Goal: Feedback & Contribution: Leave review/rating

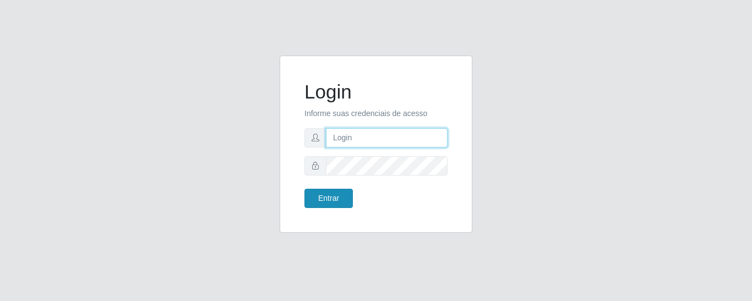
type input "precobom@rejane"
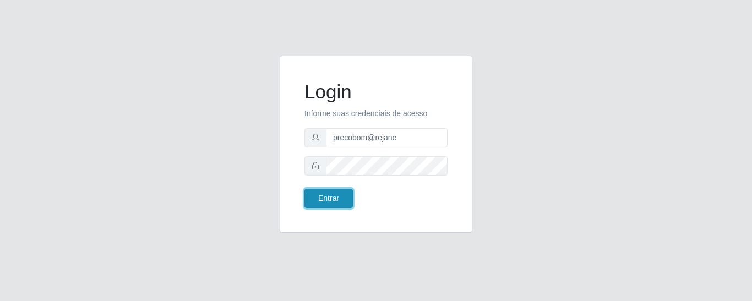
click at [327, 199] on button "Entrar" at bounding box center [329, 198] width 48 height 19
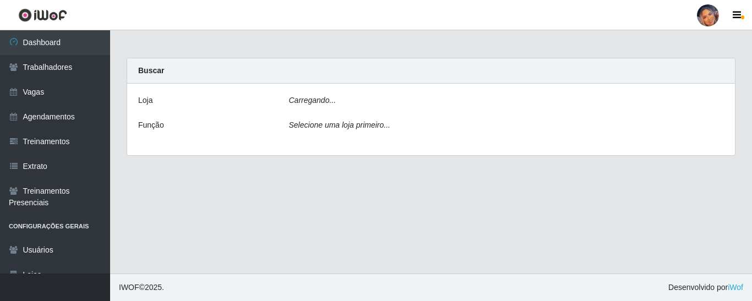
click at [400, 105] on div "Carregando..." at bounding box center [507, 103] width 452 height 16
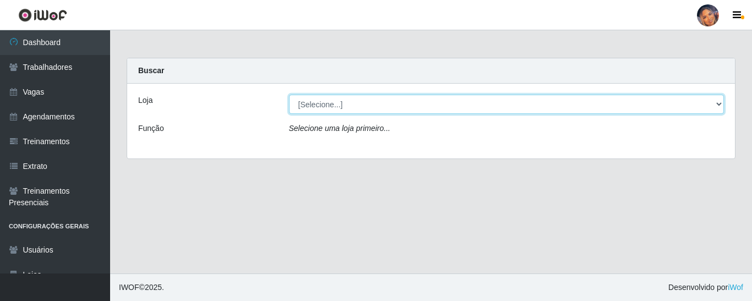
click at [397, 110] on select "[Selecione...] Supermercado Preço Bom" at bounding box center [507, 104] width 436 height 19
select select "169"
click at [289, 95] on select "[Selecione...] Supermercado Preço Bom" at bounding box center [507, 104] width 436 height 19
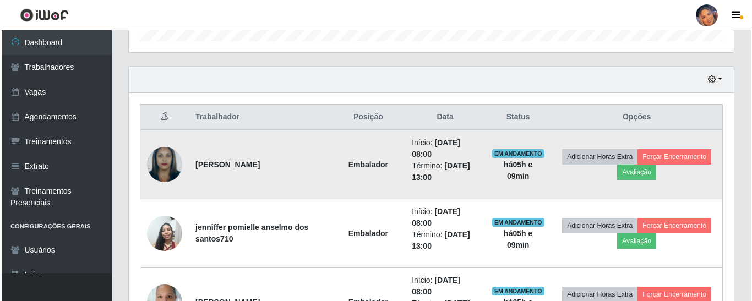
scroll to position [372, 0]
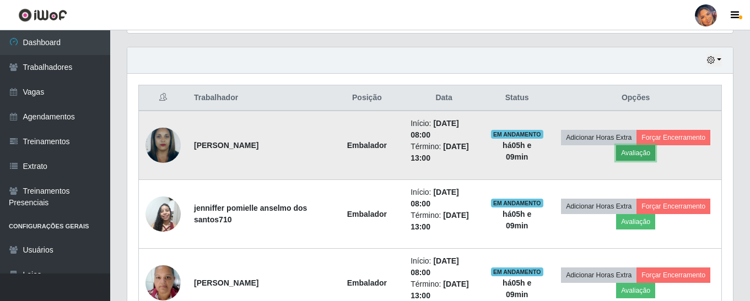
click at [632, 158] on button "Avaliação" at bounding box center [635, 152] width 39 height 15
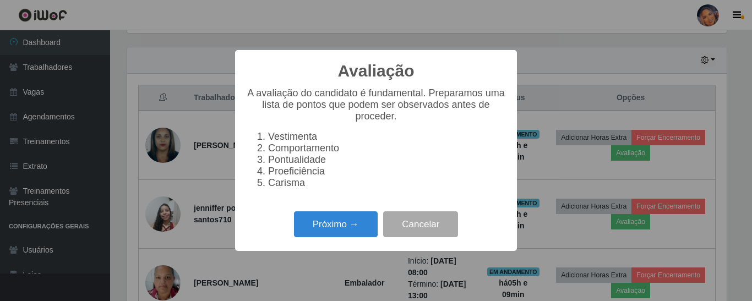
scroll to position [229, 600]
click at [349, 228] on button "Próximo →" at bounding box center [336, 225] width 84 height 26
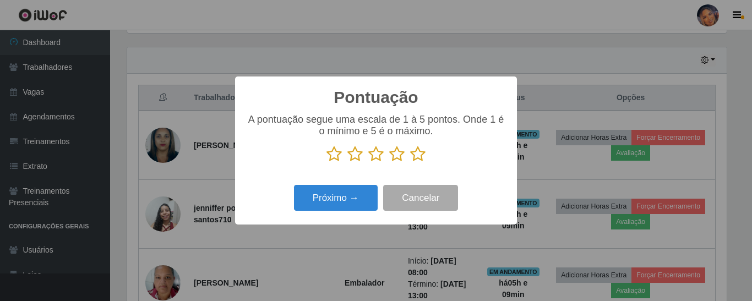
scroll to position [550567, 550196]
drag, startPoint x: 419, startPoint y: 159, endPoint x: 371, endPoint y: 174, distance: 50.5
click at [418, 159] on icon at bounding box center [417, 154] width 15 height 17
click at [410, 162] on input "radio" at bounding box center [410, 162] width 0 height 0
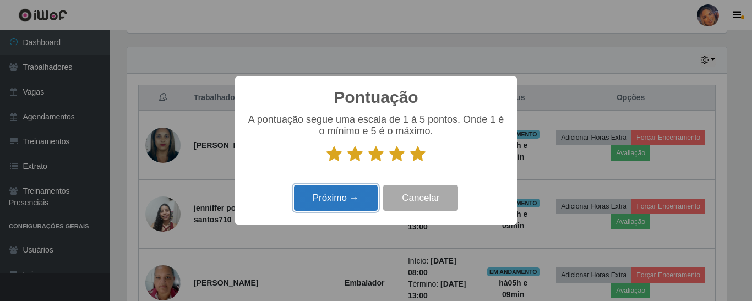
click at [343, 196] on button "Próximo →" at bounding box center [336, 198] width 84 height 26
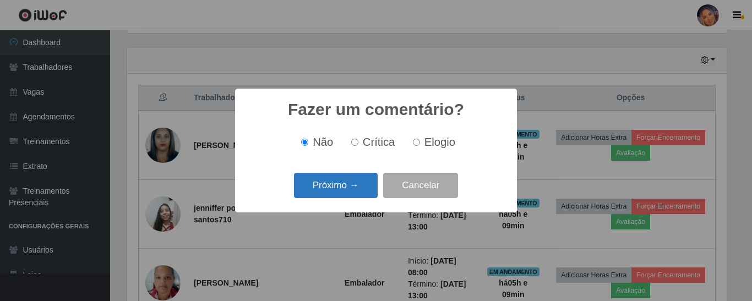
click at [343, 190] on button "Próximo →" at bounding box center [336, 186] width 84 height 26
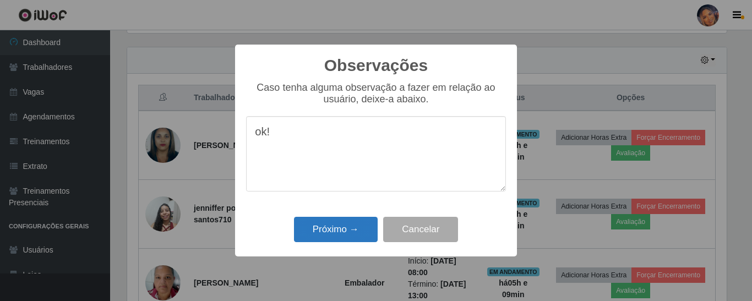
type textarea "ok!"
drag, startPoint x: 348, startPoint y: 223, endPoint x: 474, endPoint y: 183, distance: 132.4
click at [348, 223] on button "Próximo →" at bounding box center [336, 230] width 84 height 26
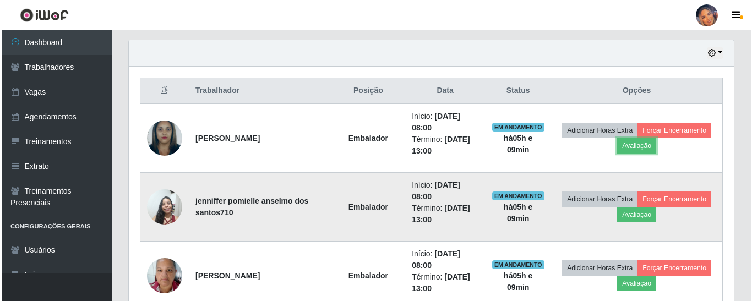
scroll to position [427, 0]
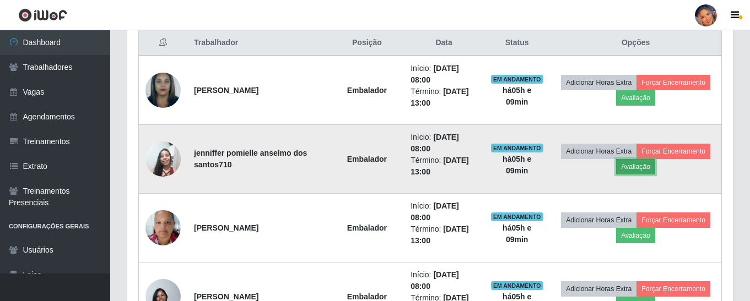
click at [641, 166] on button "Avaliação" at bounding box center [635, 166] width 39 height 15
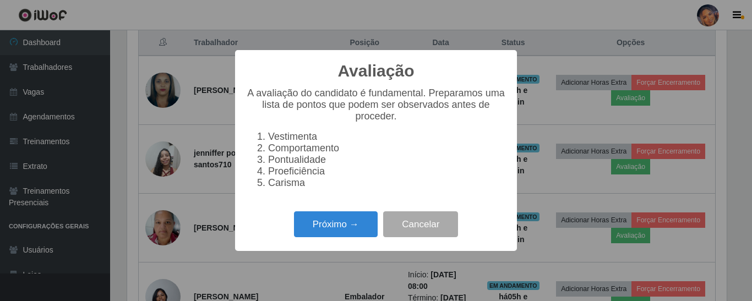
scroll to position [229, 600]
drag, startPoint x: 353, startPoint y: 220, endPoint x: 412, endPoint y: 172, distance: 76.0
click at [355, 216] on div "Próximo → Cancelar" at bounding box center [376, 224] width 260 height 31
drag, startPoint x: 349, startPoint y: 227, endPoint x: 353, endPoint y: 221, distance: 6.4
click at [353, 221] on button "Próximo →" at bounding box center [336, 225] width 84 height 26
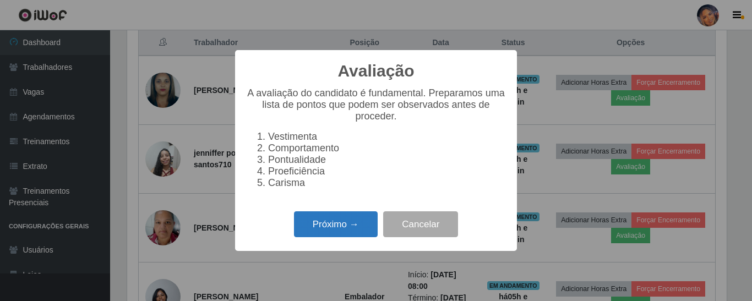
scroll to position [550567, 550196]
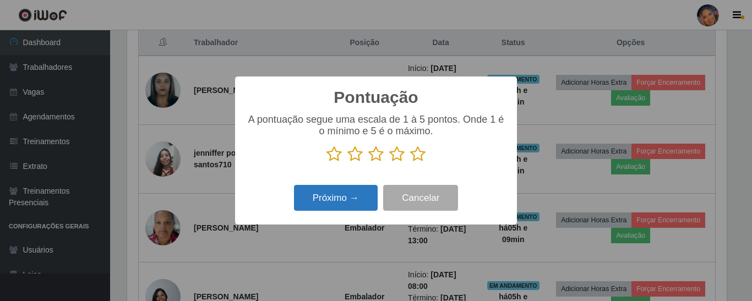
drag, startPoint x: 417, startPoint y: 160, endPoint x: 368, endPoint y: 188, distance: 56.5
click at [412, 164] on div "A pontuação segue uma escala de 1 à 5 pontos. Onde 1 é o mínimo e 5 é o máximo." at bounding box center [376, 142] width 260 height 57
click at [424, 155] on icon at bounding box center [417, 154] width 15 height 17
click at [410, 162] on input "radio" at bounding box center [410, 162] width 0 height 0
click at [354, 201] on button "Próximo →" at bounding box center [336, 198] width 84 height 26
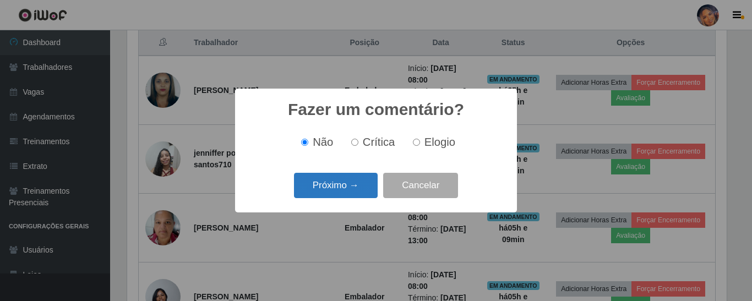
click at [352, 191] on button "Próximo →" at bounding box center [336, 186] width 84 height 26
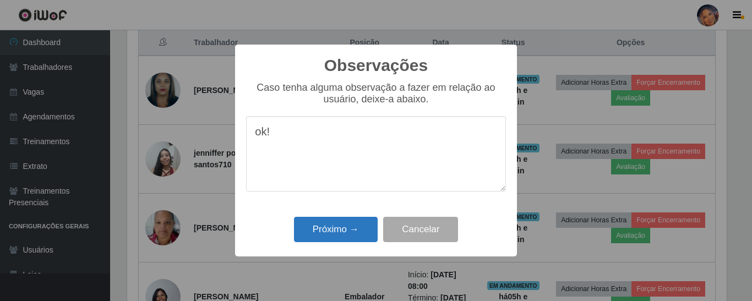
type textarea "ok!"
click at [328, 231] on button "Próximo →" at bounding box center [336, 230] width 84 height 26
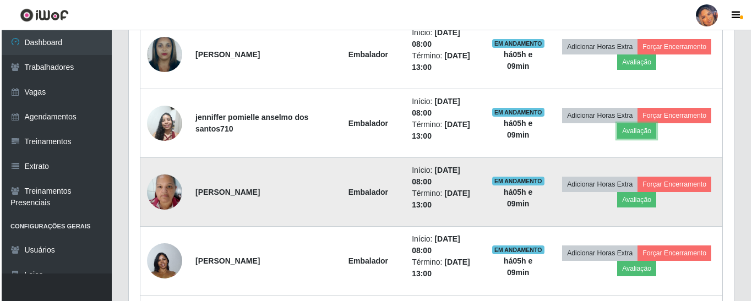
scroll to position [482, 0]
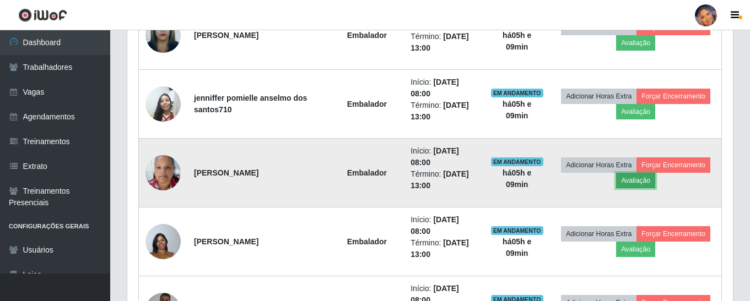
click at [631, 182] on button "Avaliação" at bounding box center [635, 180] width 39 height 15
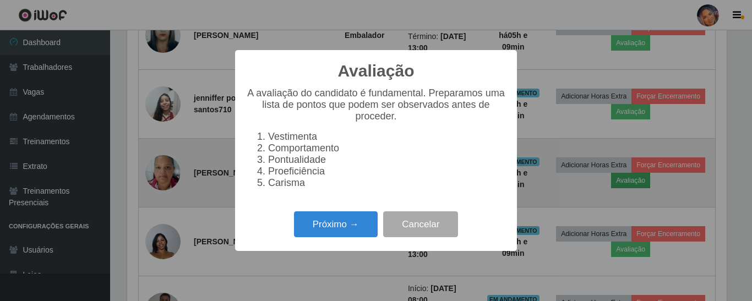
scroll to position [229, 600]
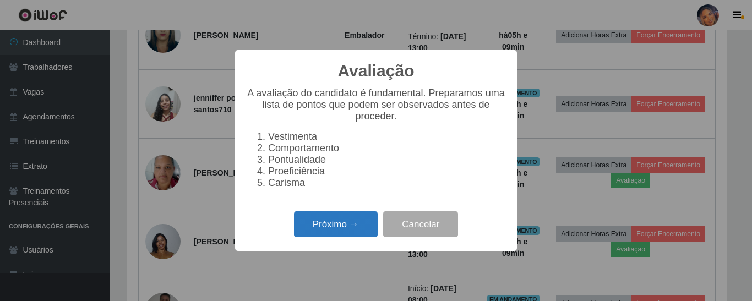
click at [353, 227] on button "Próximo →" at bounding box center [336, 225] width 84 height 26
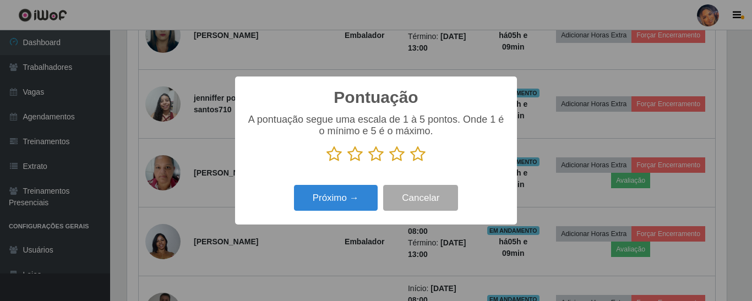
scroll to position [550567, 550196]
click at [415, 158] on icon at bounding box center [417, 154] width 15 height 17
click at [410, 162] on input "radio" at bounding box center [410, 162] width 0 height 0
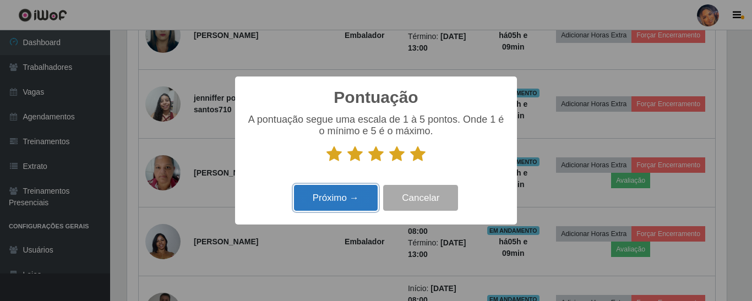
click at [329, 204] on button "Próximo →" at bounding box center [336, 198] width 84 height 26
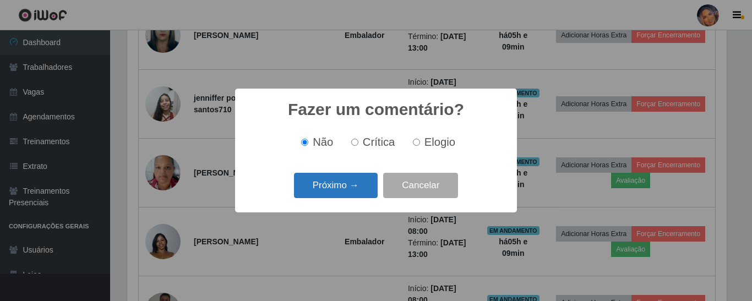
click at [334, 188] on button "Próximo →" at bounding box center [336, 186] width 84 height 26
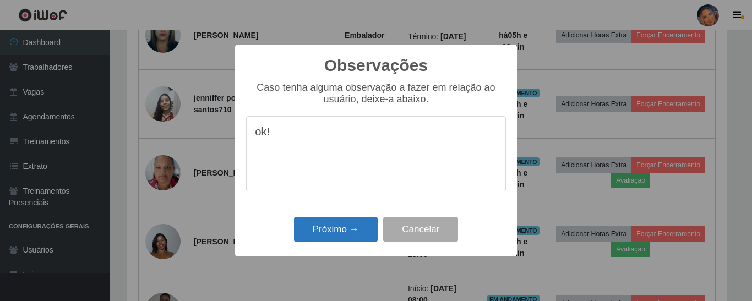
type textarea "ok!"
click at [333, 225] on button "Próximo →" at bounding box center [336, 230] width 84 height 26
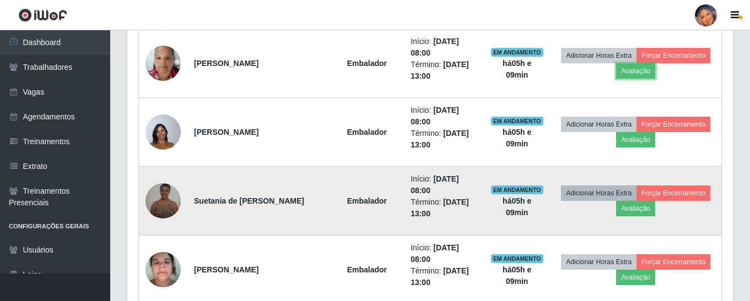
scroll to position [592, 0]
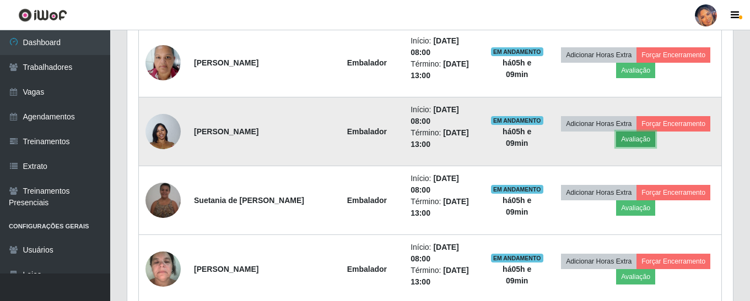
click at [634, 141] on button "Avaliação" at bounding box center [635, 139] width 39 height 15
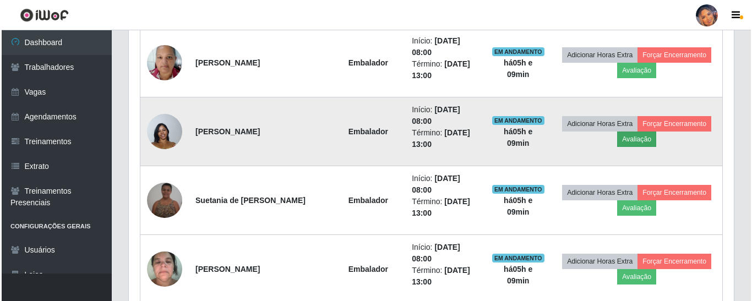
scroll to position [229, 600]
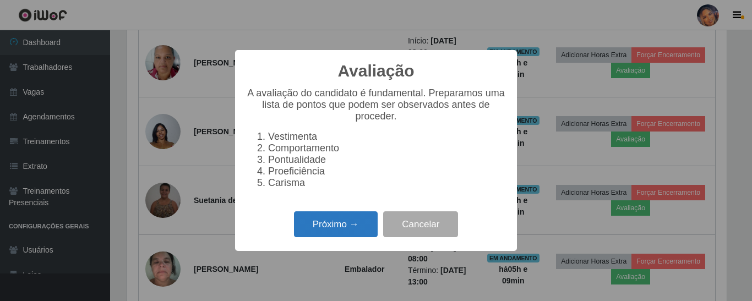
click at [344, 231] on button "Próximo →" at bounding box center [336, 225] width 84 height 26
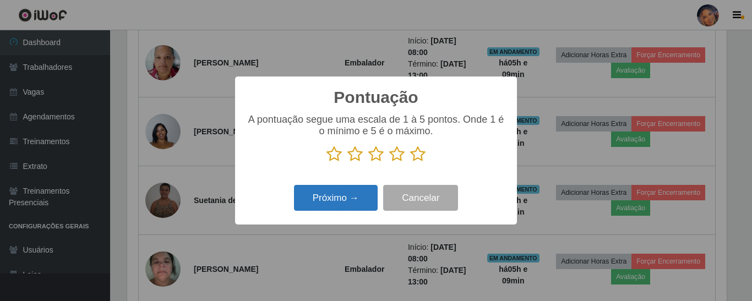
drag, startPoint x: 419, startPoint y: 161, endPoint x: 357, endPoint y: 189, distance: 68.3
click at [419, 161] on icon at bounding box center [417, 154] width 15 height 17
click at [410, 162] on input "radio" at bounding box center [410, 162] width 0 height 0
click at [339, 196] on button "Próximo →" at bounding box center [336, 198] width 84 height 26
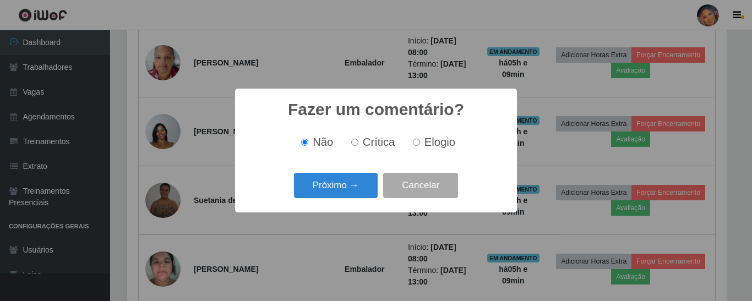
click at [338, 195] on button "Próximo →" at bounding box center [336, 186] width 84 height 26
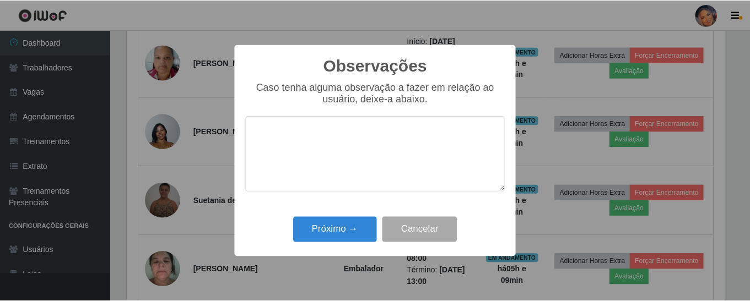
scroll to position [0, 0]
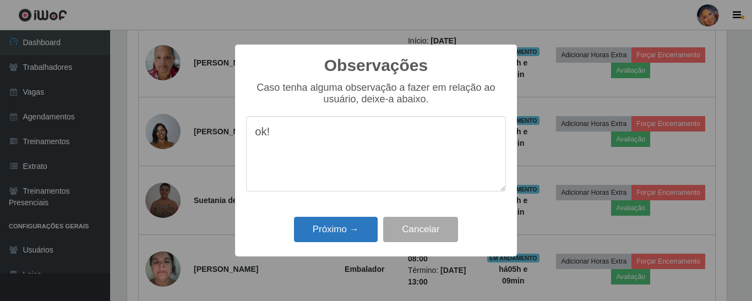
type textarea "ok!"
click at [351, 227] on button "Próximo →" at bounding box center [336, 230] width 84 height 26
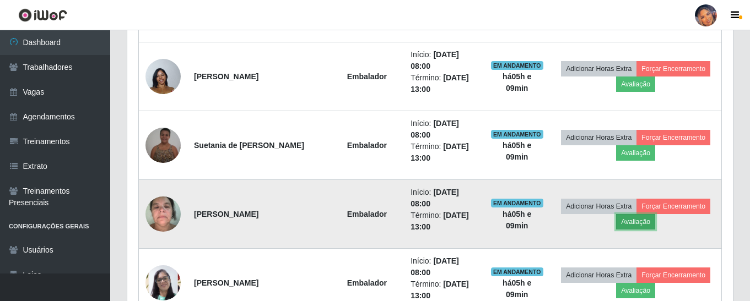
click at [627, 224] on button "Avaliação" at bounding box center [635, 221] width 39 height 15
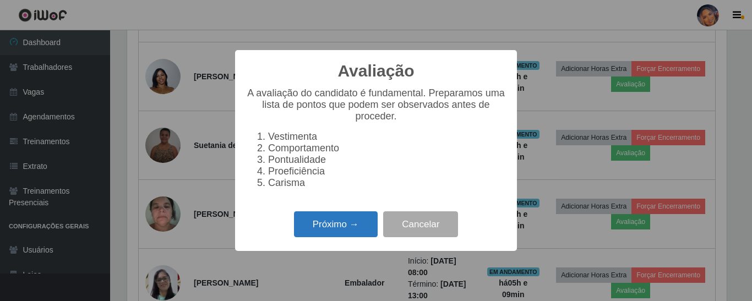
click at [311, 229] on button "Próximo →" at bounding box center [336, 225] width 84 height 26
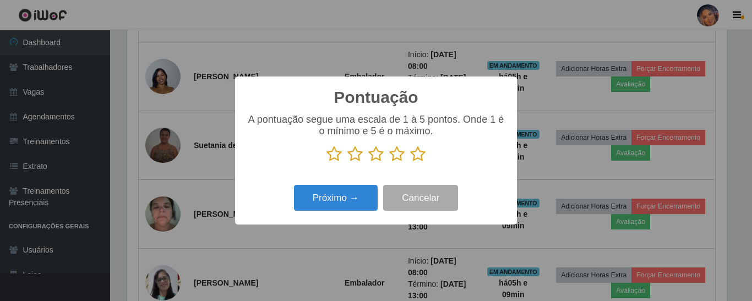
drag, startPoint x: 420, startPoint y: 158, endPoint x: 382, endPoint y: 182, distance: 45.1
click at [420, 158] on icon at bounding box center [417, 154] width 15 height 17
click at [410, 162] on input "radio" at bounding box center [410, 162] width 0 height 0
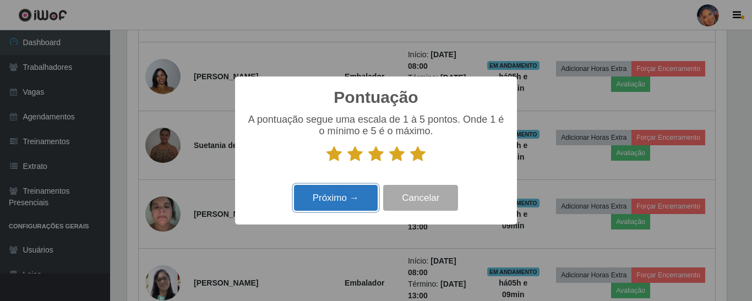
click at [349, 199] on button "Próximo →" at bounding box center [336, 198] width 84 height 26
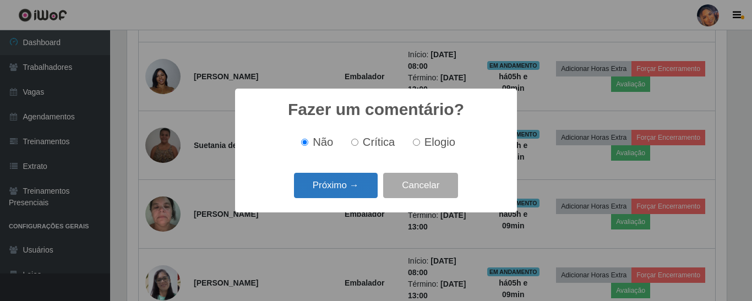
click at [347, 194] on button "Próximo →" at bounding box center [336, 186] width 84 height 26
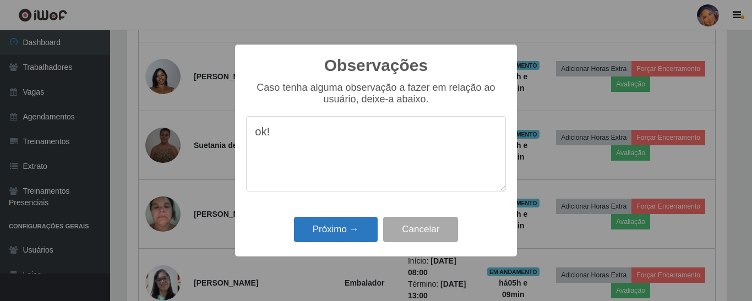
type textarea "ok!"
click at [359, 230] on button "Próximo →" at bounding box center [336, 230] width 84 height 26
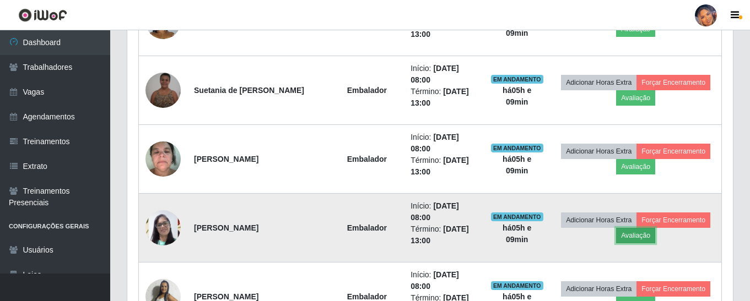
click at [631, 237] on button "Avaliação" at bounding box center [635, 235] width 39 height 15
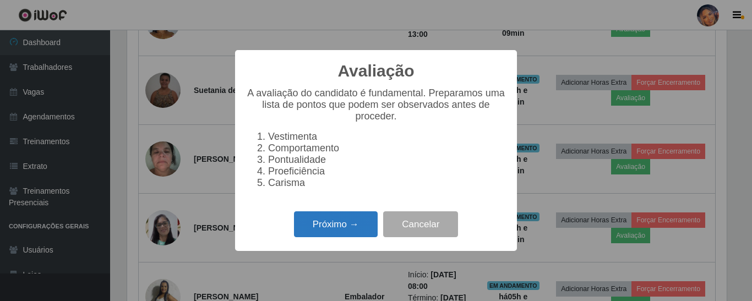
click at [316, 227] on button "Próximo →" at bounding box center [336, 225] width 84 height 26
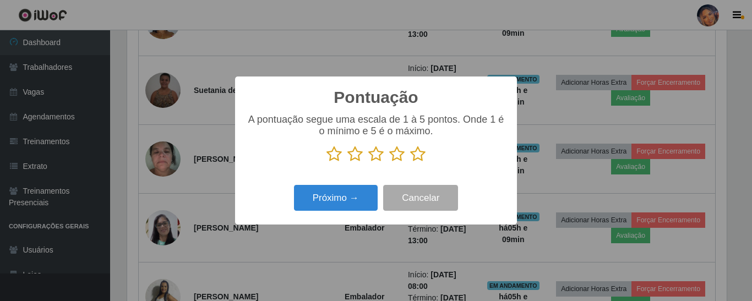
click at [419, 154] on icon at bounding box center [417, 154] width 15 height 17
click at [410, 162] on input "radio" at bounding box center [410, 162] width 0 height 0
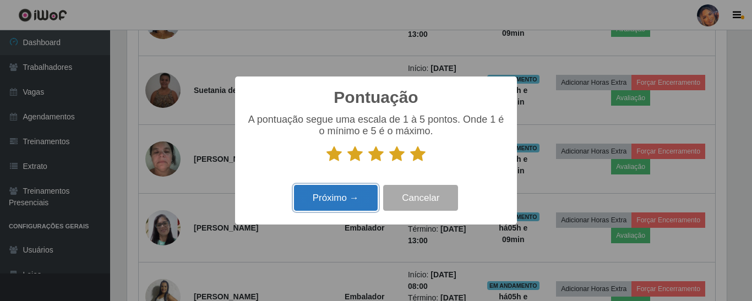
click at [354, 208] on button "Próximo →" at bounding box center [336, 198] width 84 height 26
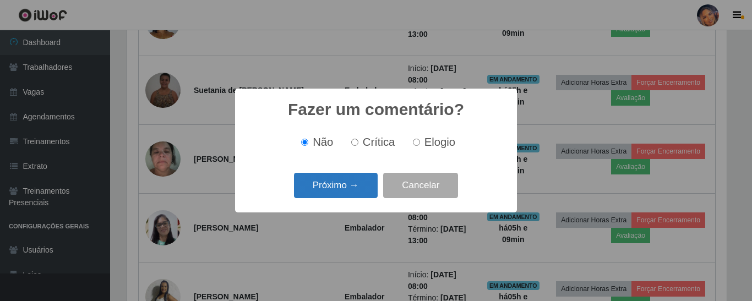
click at [356, 191] on button "Próximo →" at bounding box center [336, 186] width 84 height 26
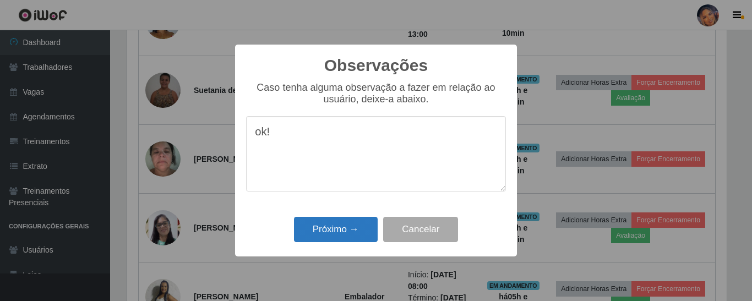
type textarea "ok!"
click at [349, 230] on button "Próximo →" at bounding box center [336, 230] width 84 height 26
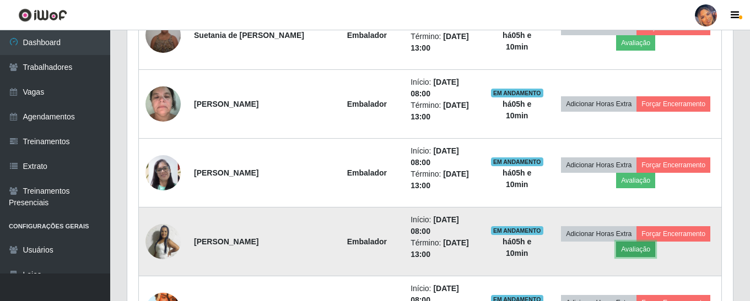
click at [632, 256] on button "Avaliação" at bounding box center [635, 249] width 39 height 15
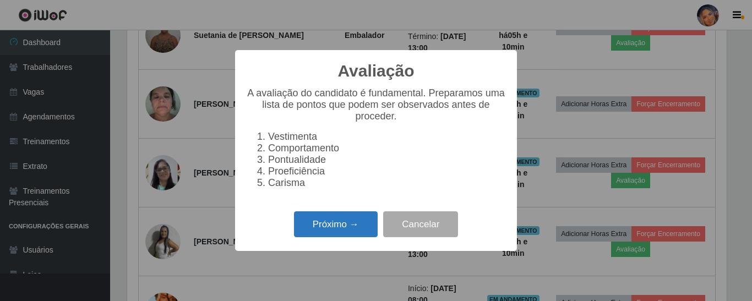
click at [361, 226] on button "Próximo →" at bounding box center [336, 225] width 84 height 26
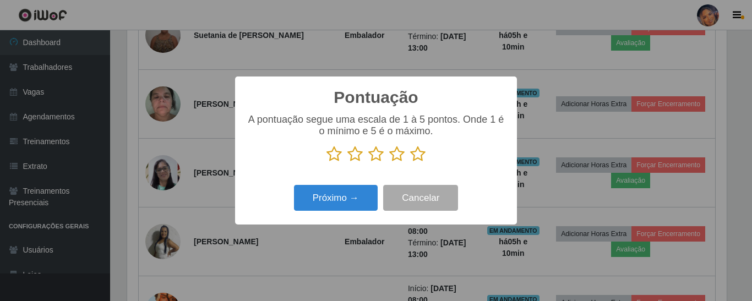
click at [419, 154] on icon at bounding box center [417, 154] width 15 height 17
click at [410, 162] on input "radio" at bounding box center [410, 162] width 0 height 0
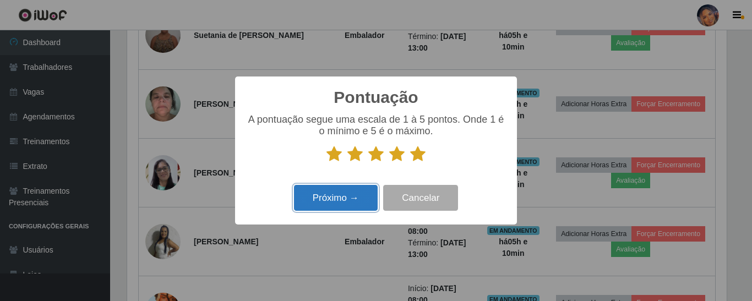
click at [331, 205] on button "Próximo →" at bounding box center [336, 198] width 84 height 26
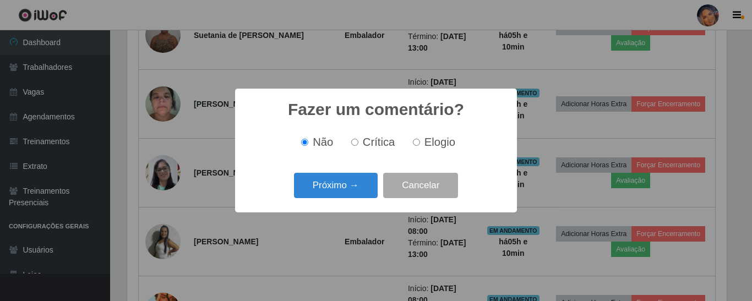
click at [335, 192] on button "Próximo →" at bounding box center [336, 186] width 84 height 26
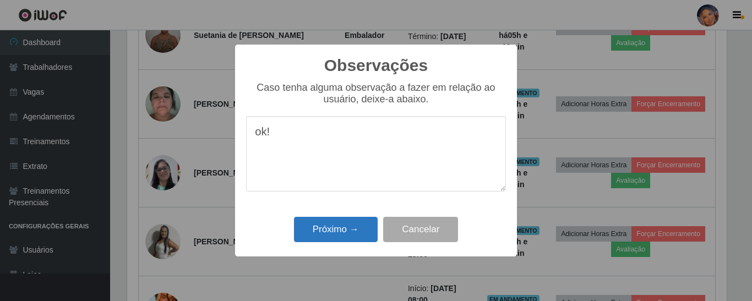
type textarea "ok!"
drag, startPoint x: 343, startPoint y: 233, endPoint x: 349, endPoint y: 226, distance: 8.6
click at [343, 234] on button "Próximo →" at bounding box center [336, 230] width 84 height 26
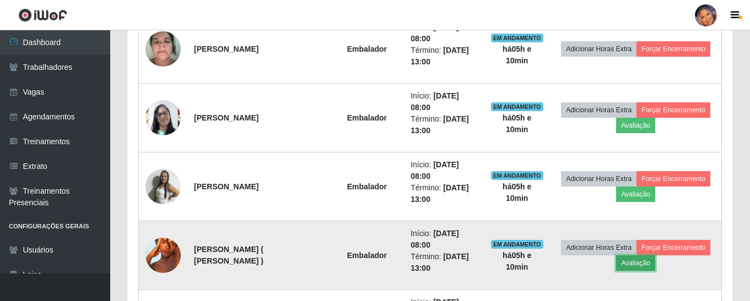
click at [637, 267] on button "Avaliação" at bounding box center [635, 263] width 39 height 15
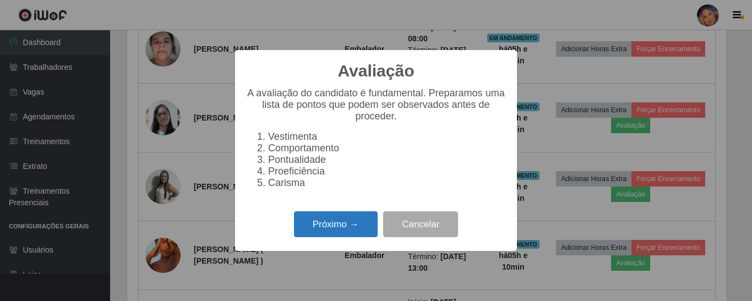
click at [349, 218] on button "Próximo →" at bounding box center [336, 225] width 84 height 26
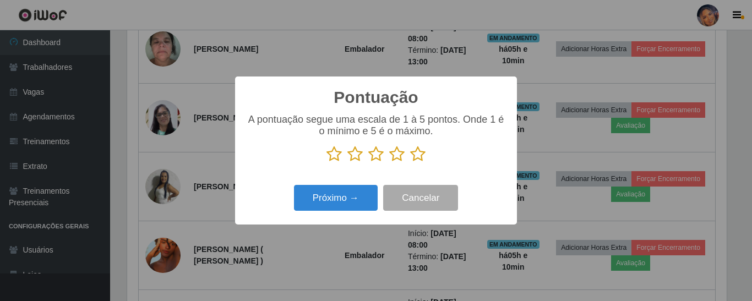
drag, startPoint x: 418, startPoint y: 162, endPoint x: 387, endPoint y: 180, distance: 35.3
click at [418, 162] on icon at bounding box center [417, 154] width 15 height 17
click at [410, 162] on input "radio" at bounding box center [410, 162] width 0 height 0
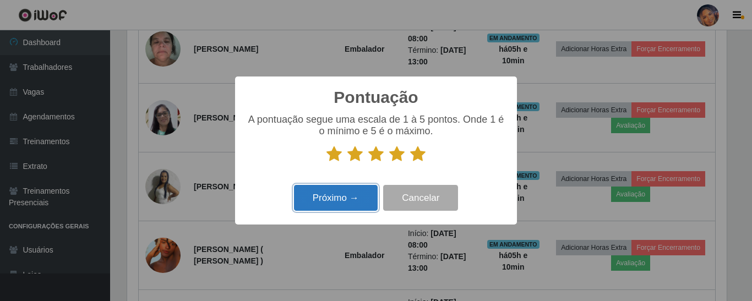
click at [338, 202] on button "Próximo →" at bounding box center [336, 198] width 84 height 26
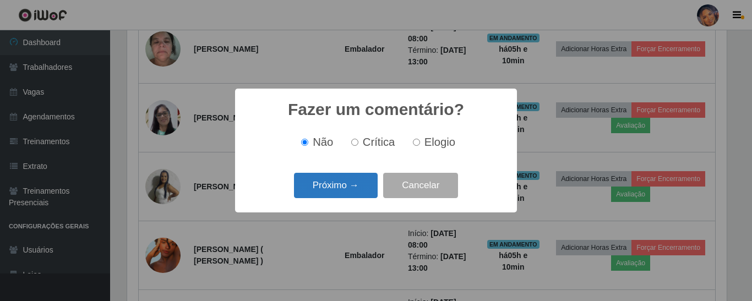
click at [337, 187] on button "Próximo →" at bounding box center [336, 186] width 84 height 26
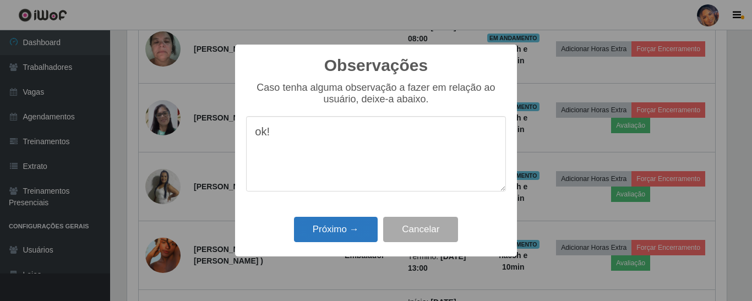
type textarea "ok!"
click at [337, 231] on button "Próximo →" at bounding box center [336, 230] width 84 height 26
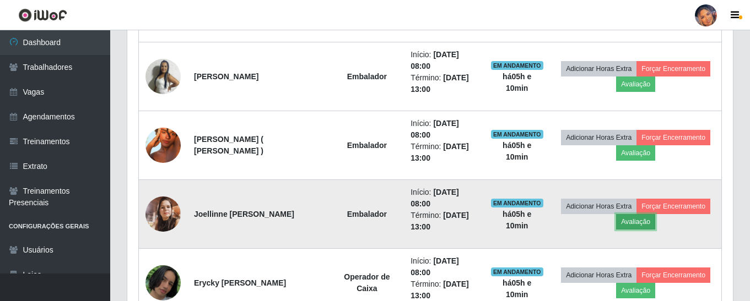
click at [644, 225] on button "Avaliação" at bounding box center [635, 221] width 39 height 15
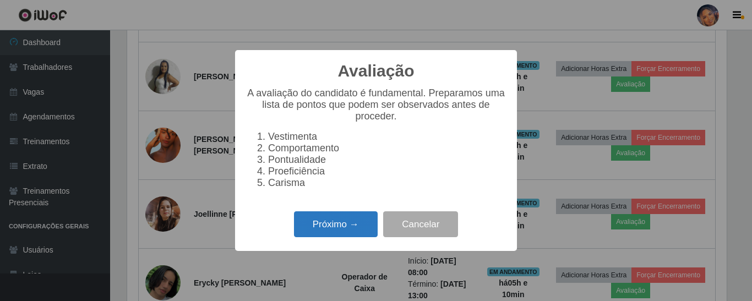
click at [346, 226] on button "Próximo →" at bounding box center [336, 225] width 84 height 26
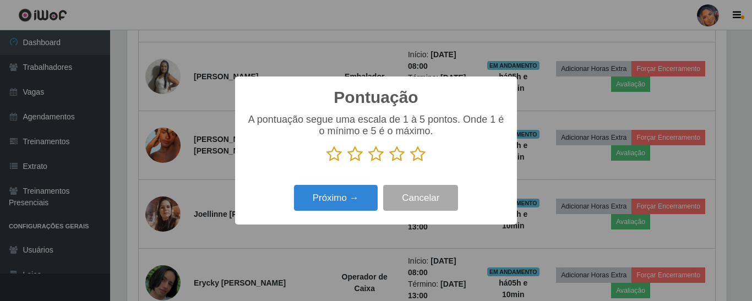
click at [412, 157] on icon at bounding box center [417, 154] width 15 height 17
click at [410, 162] on input "radio" at bounding box center [410, 162] width 0 height 0
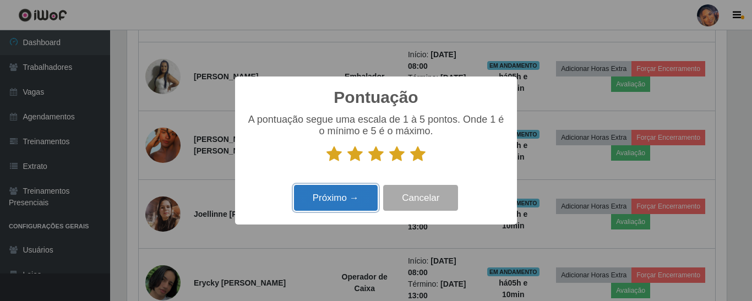
click at [329, 198] on button "Próximo →" at bounding box center [336, 198] width 84 height 26
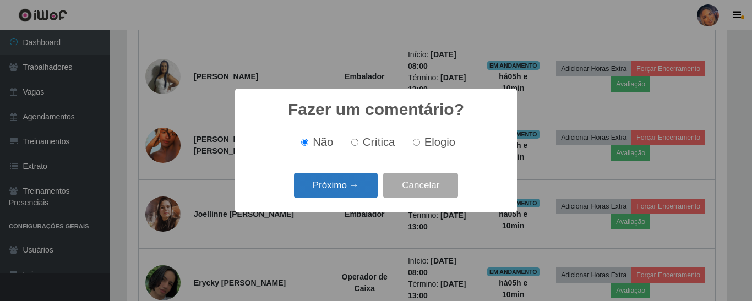
click at [336, 183] on button "Próximo →" at bounding box center [336, 186] width 84 height 26
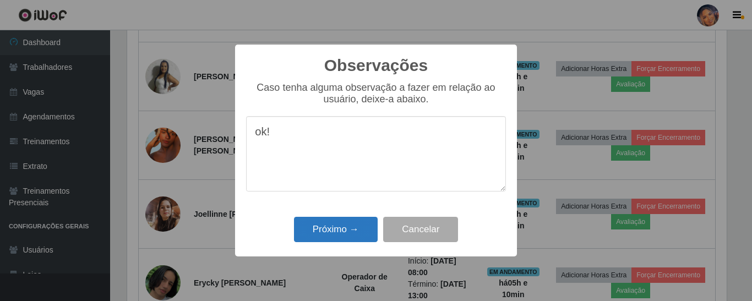
type textarea "ok!"
click at [345, 238] on button "Próximo →" at bounding box center [336, 230] width 84 height 26
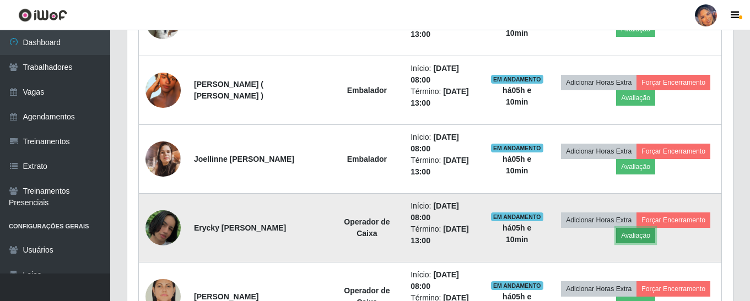
click at [633, 235] on button "Avaliação" at bounding box center [635, 235] width 39 height 15
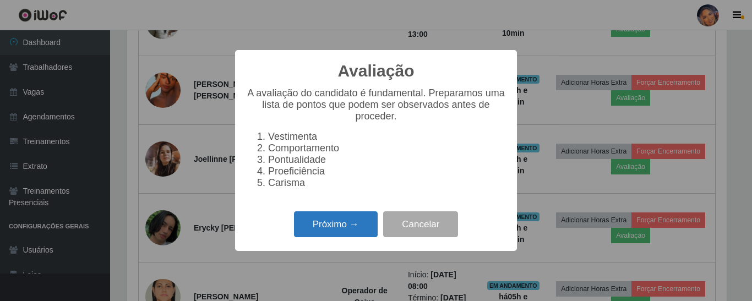
click at [346, 225] on button "Próximo →" at bounding box center [336, 225] width 84 height 26
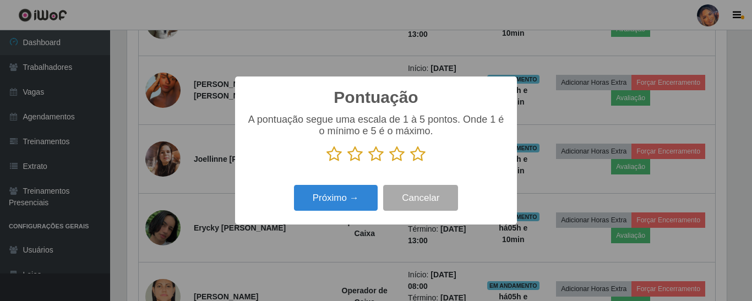
click at [418, 159] on icon at bounding box center [417, 154] width 15 height 17
click at [410, 162] on input "radio" at bounding box center [410, 162] width 0 height 0
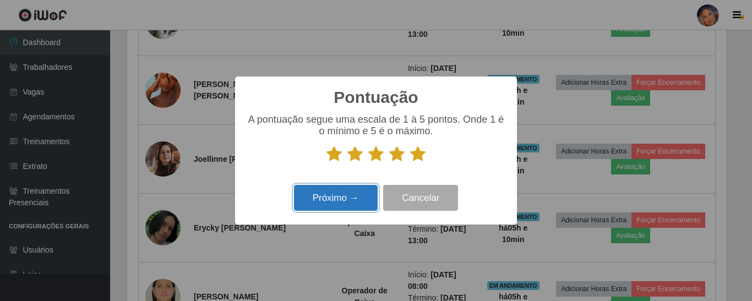
click at [332, 208] on button "Próximo →" at bounding box center [336, 198] width 84 height 26
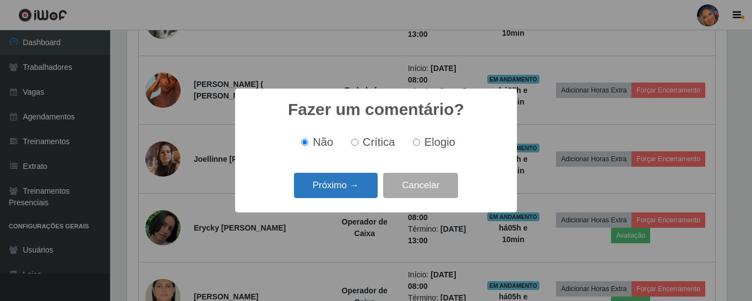
click at [340, 194] on button "Próximo →" at bounding box center [336, 186] width 84 height 26
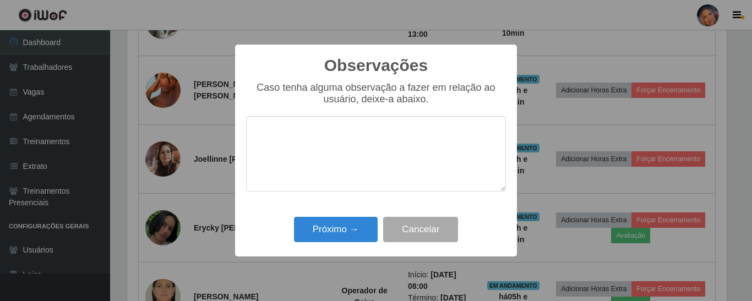
type textarea "p"
type textarea "ok!"
drag, startPoint x: 331, startPoint y: 227, endPoint x: 330, endPoint y: 233, distance: 5.6
click at [330, 229] on button "Próximo →" at bounding box center [336, 230] width 84 height 26
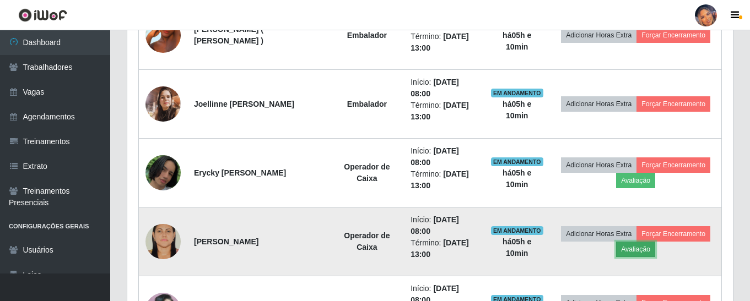
click at [632, 253] on button "Avaliação" at bounding box center [635, 249] width 39 height 15
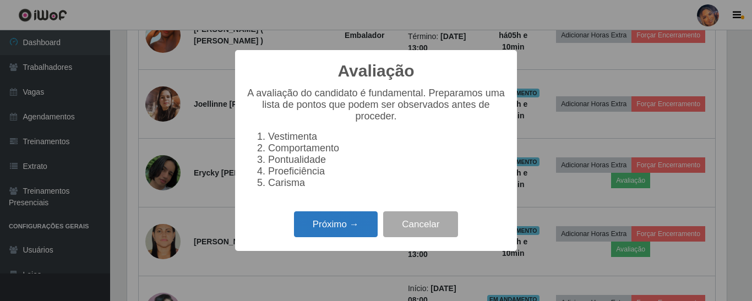
click at [317, 233] on button "Próximo →" at bounding box center [336, 225] width 84 height 26
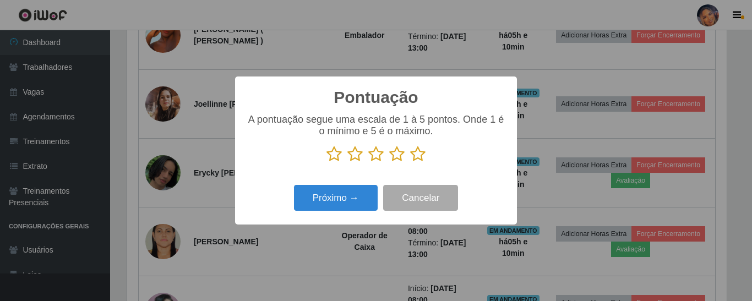
click at [422, 158] on icon at bounding box center [417, 154] width 15 height 17
click at [410, 162] on input "radio" at bounding box center [410, 162] width 0 height 0
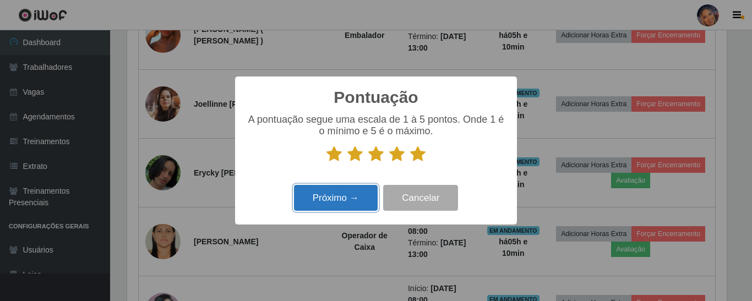
click at [338, 193] on button "Próximo →" at bounding box center [336, 198] width 84 height 26
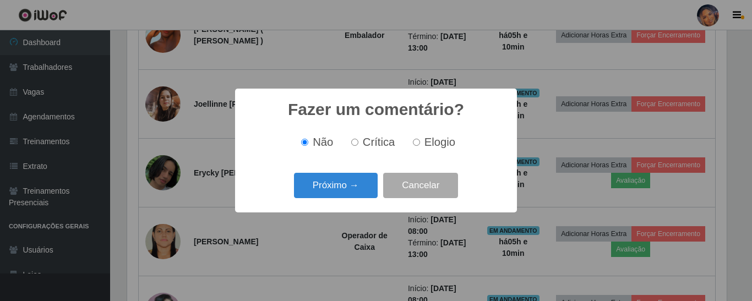
click at [338, 193] on button "Próximo →" at bounding box center [336, 186] width 84 height 26
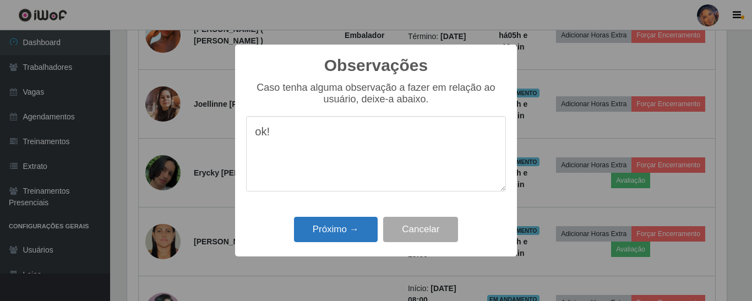
type textarea "ok!"
click at [330, 234] on button "Próximo →" at bounding box center [336, 230] width 84 height 26
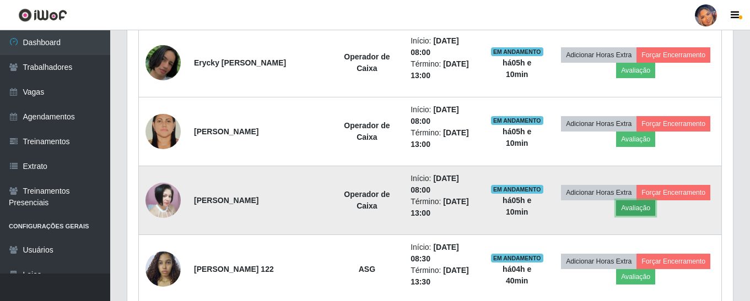
click at [641, 213] on button "Avaliação" at bounding box center [635, 207] width 39 height 15
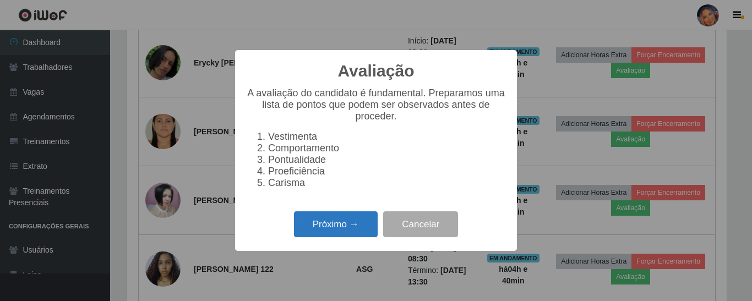
click at [334, 223] on button "Próximo →" at bounding box center [336, 225] width 84 height 26
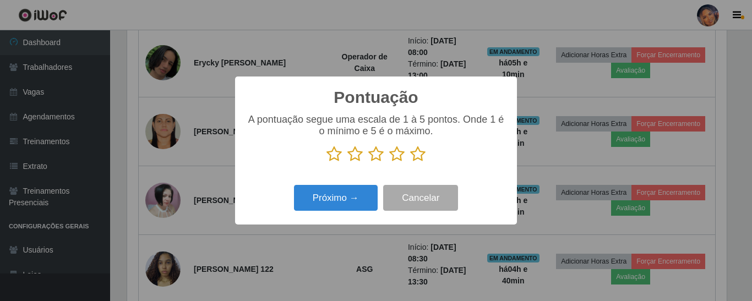
click at [418, 159] on icon at bounding box center [417, 154] width 15 height 17
click at [410, 162] on input "radio" at bounding box center [410, 162] width 0 height 0
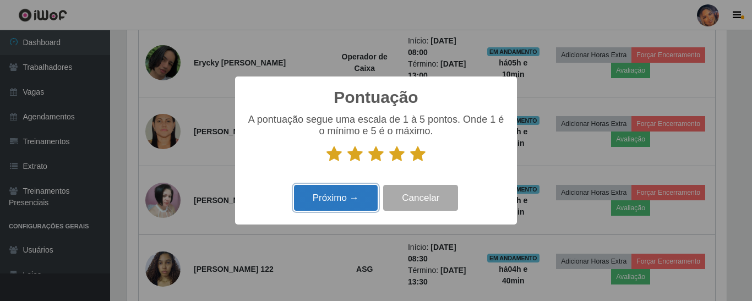
click at [346, 203] on button "Próximo →" at bounding box center [336, 198] width 84 height 26
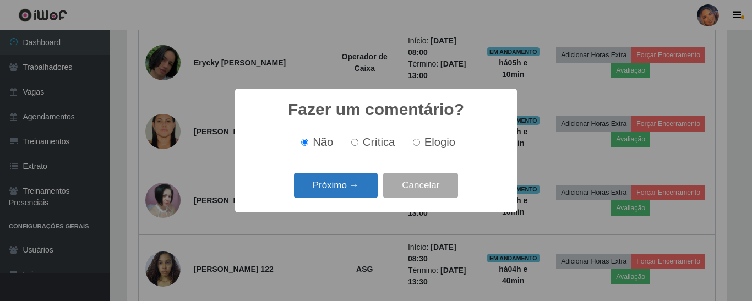
click at [346, 194] on button "Próximo →" at bounding box center [336, 186] width 84 height 26
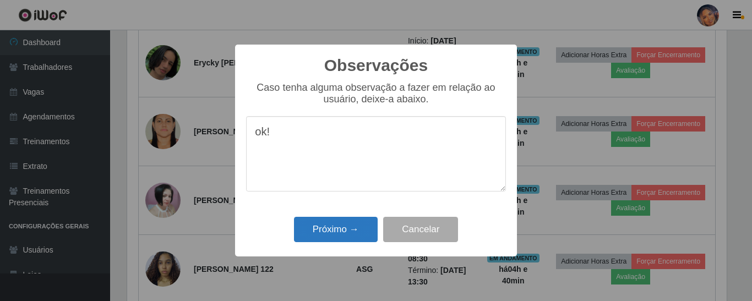
type textarea "ok!"
click at [356, 236] on button "Próximo →" at bounding box center [336, 230] width 84 height 26
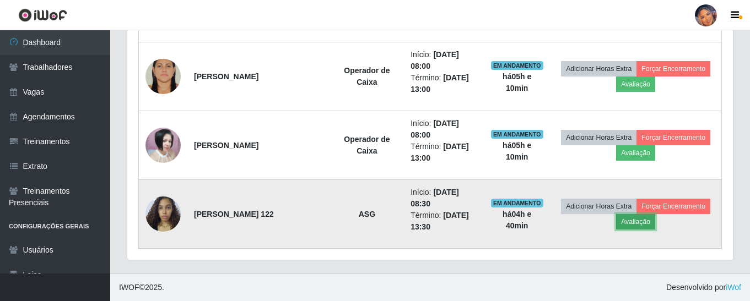
click at [631, 222] on button "Avaliação" at bounding box center [635, 221] width 39 height 15
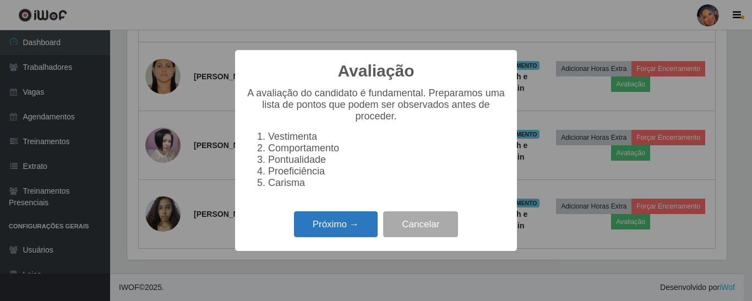
drag, startPoint x: 310, startPoint y: 228, endPoint x: 315, endPoint y: 226, distance: 5.9
click at [315, 226] on button "Próximo →" at bounding box center [336, 225] width 84 height 26
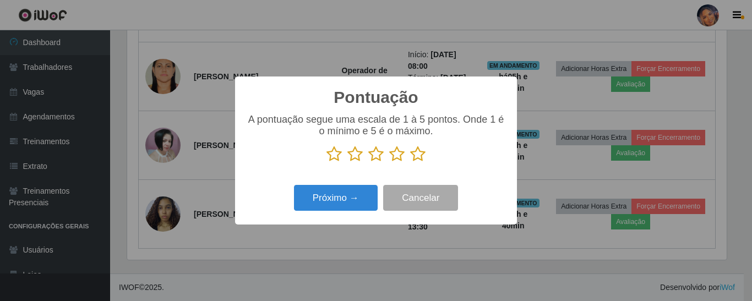
click at [416, 160] on div "A pontuação segue uma escala de 1 à 5 pontos. Onde 1 é o mínimo e 5 é o máximo." at bounding box center [376, 142] width 260 height 57
click at [416, 160] on icon at bounding box center [417, 154] width 15 height 17
click at [410, 162] on input "radio" at bounding box center [410, 162] width 0 height 0
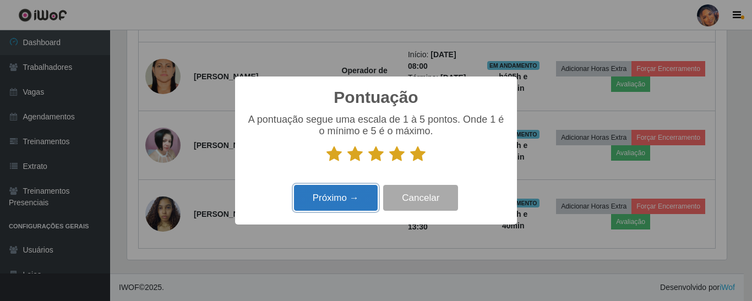
click at [345, 194] on button "Próximo →" at bounding box center [336, 198] width 84 height 26
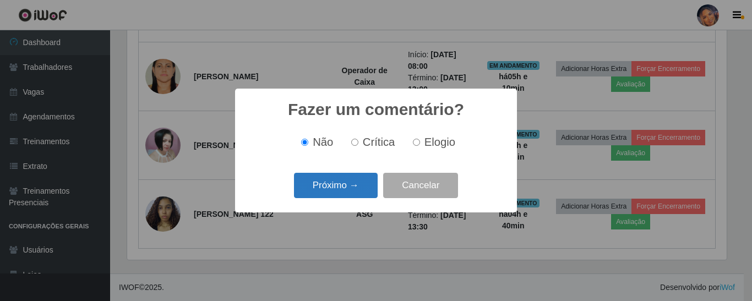
click at [344, 190] on button "Próximo →" at bounding box center [336, 186] width 84 height 26
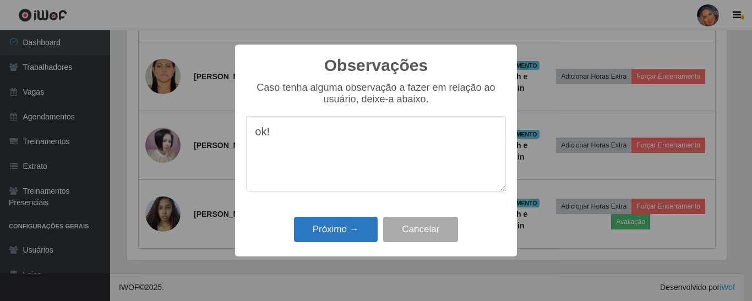
type textarea "ok!"
click at [327, 229] on button "Próximo →" at bounding box center [336, 230] width 84 height 26
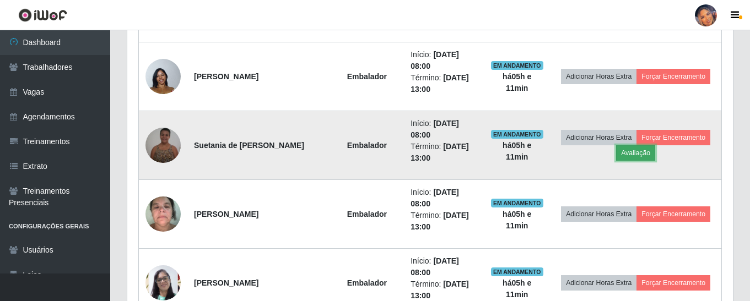
click at [636, 158] on button "Avaliação" at bounding box center [635, 152] width 39 height 15
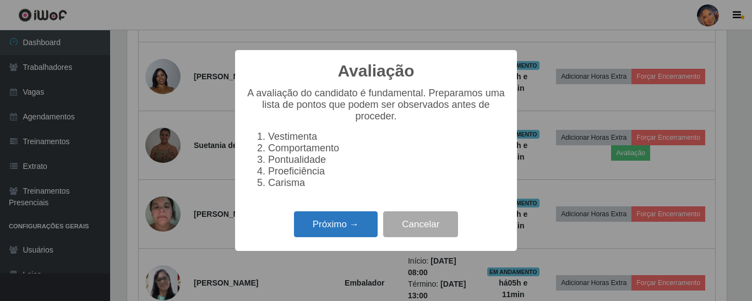
click at [341, 226] on button "Próximo →" at bounding box center [336, 225] width 84 height 26
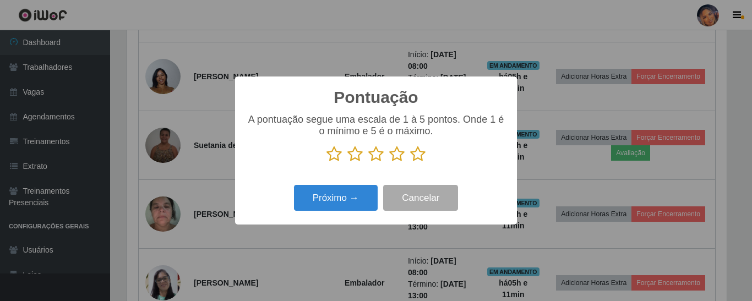
drag, startPoint x: 429, startPoint y: 161, endPoint x: 423, endPoint y: 158, distance: 6.2
click at [425, 159] on p at bounding box center [376, 154] width 260 height 17
drag, startPoint x: 423, startPoint y: 158, endPoint x: 394, endPoint y: 167, distance: 30.1
click at [415, 159] on icon at bounding box center [417, 154] width 15 height 17
click at [410, 162] on input "radio" at bounding box center [410, 162] width 0 height 0
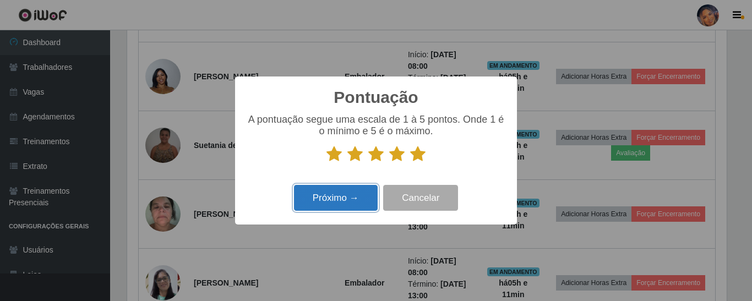
click at [341, 203] on button "Próximo →" at bounding box center [336, 198] width 84 height 26
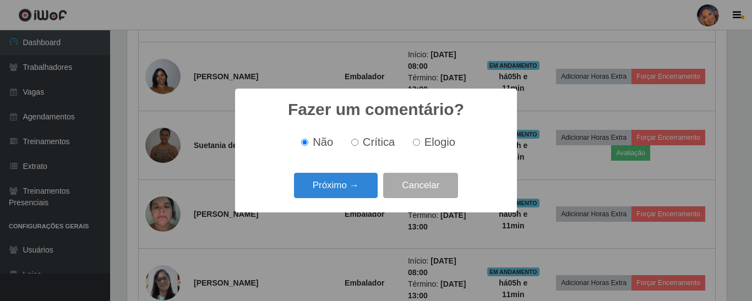
click at [345, 181] on button "Próximo →" at bounding box center [336, 186] width 84 height 26
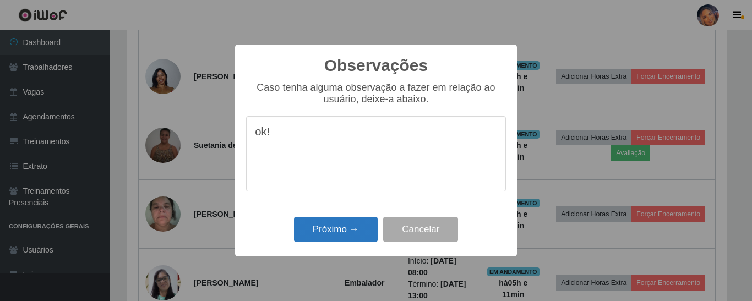
type textarea "ok!"
click at [337, 227] on button "Próximo →" at bounding box center [336, 230] width 84 height 26
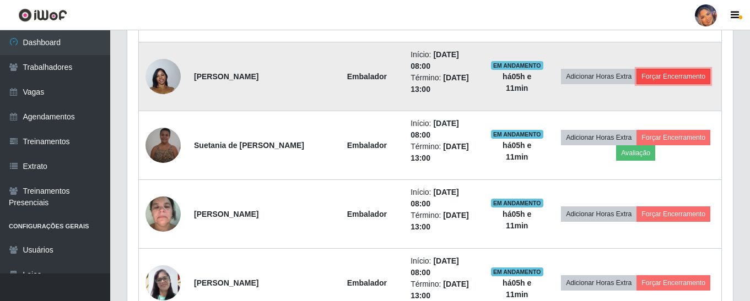
click at [664, 74] on button "Forçar Encerramento" at bounding box center [673, 76] width 74 height 15
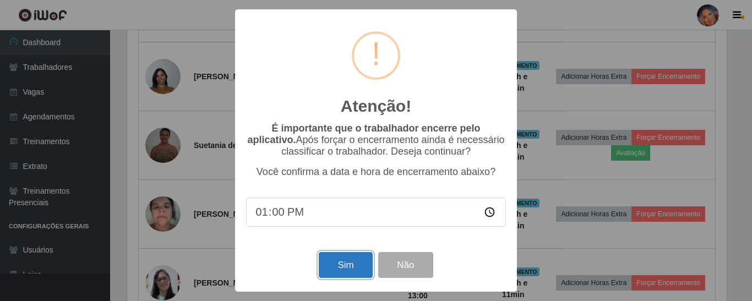
click at [339, 270] on button "Sim" at bounding box center [345, 265] width 53 height 26
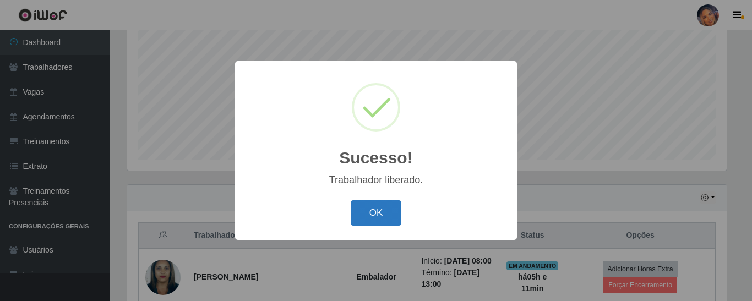
click at [383, 212] on button "OK" at bounding box center [376, 213] width 51 height 26
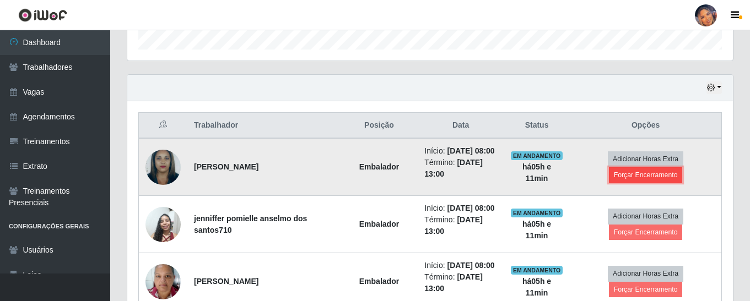
click at [627, 181] on button "Forçar Encerramento" at bounding box center [646, 174] width 74 height 15
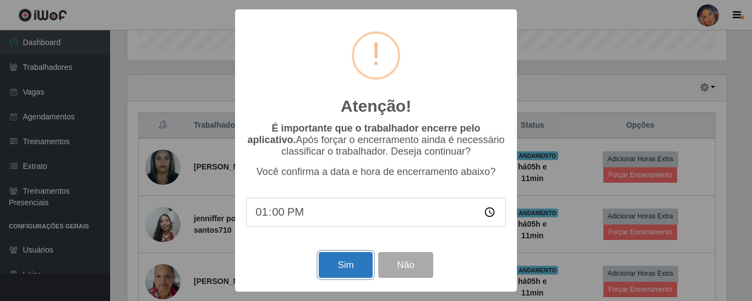
click at [353, 266] on button "Sim" at bounding box center [345, 265] width 53 height 26
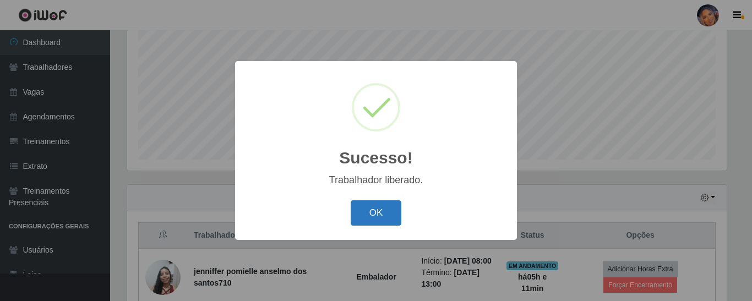
click at [378, 216] on button "OK" at bounding box center [376, 213] width 51 height 26
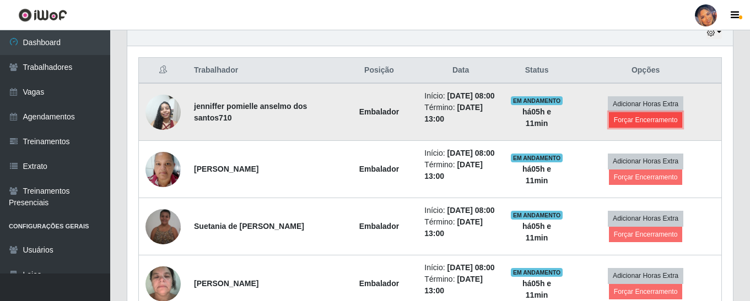
click at [622, 128] on button "Forçar Encerramento" at bounding box center [646, 119] width 74 height 15
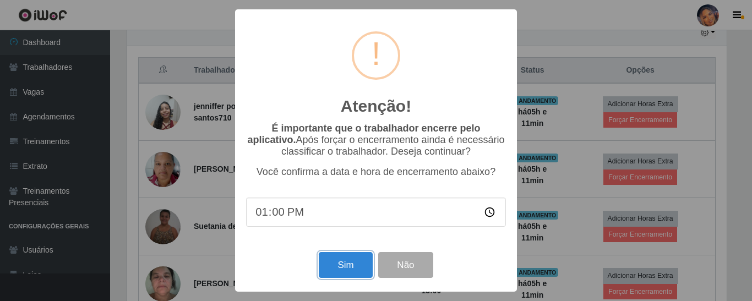
click at [345, 272] on button "Sim" at bounding box center [345, 265] width 53 height 26
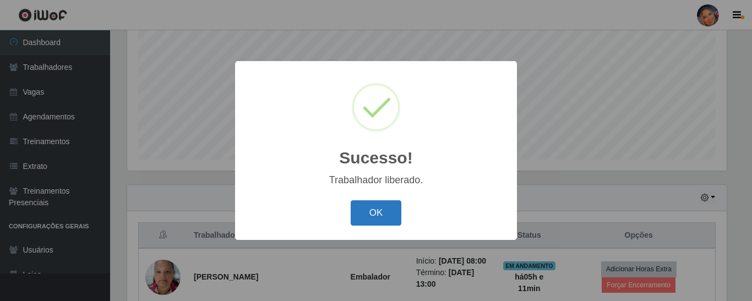
click at [376, 213] on button "OK" at bounding box center [376, 213] width 51 height 26
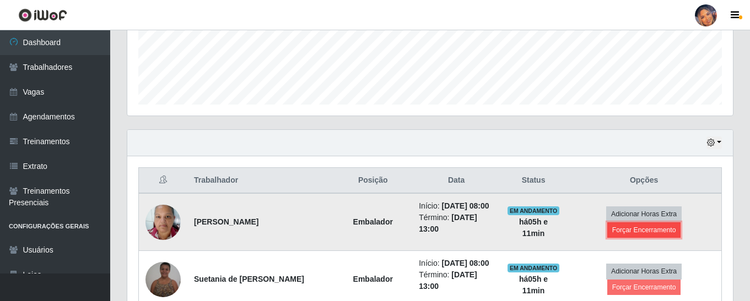
click at [628, 234] on button "Forçar Encerramento" at bounding box center [644, 230] width 74 height 15
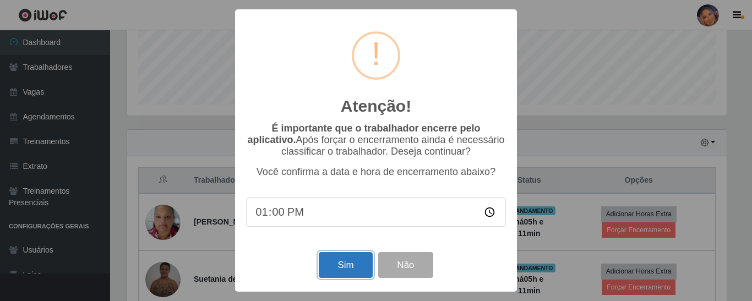
click at [337, 265] on button "Sim" at bounding box center [345, 265] width 53 height 26
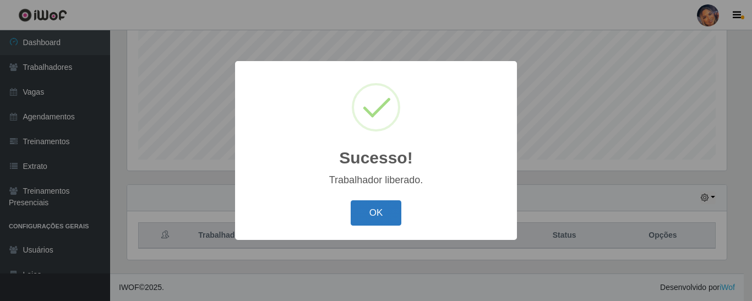
click at [383, 209] on button "OK" at bounding box center [376, 213] width 51 height 26
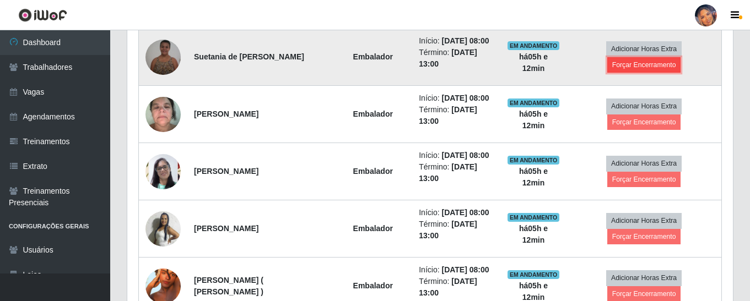
click at [644, 68] on button "Forçar Encerramento" at bounding box center [644, 64] width 74 height 15
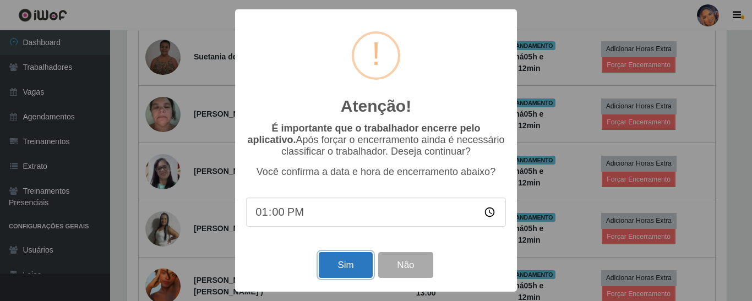
click at [348, 265] on button "Sim" at bounding box center [345, 265] width 53 height 26
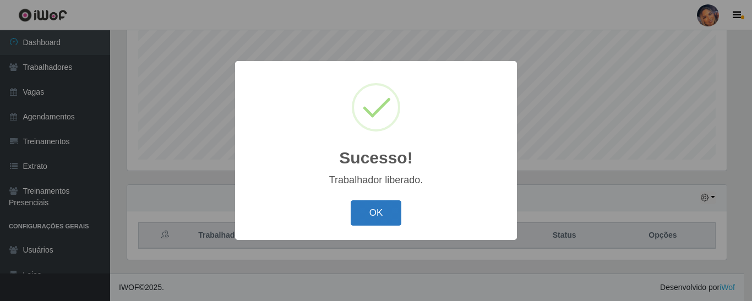
drag, startPoint x: 371, startPoint y: 216, endPoint x: 376, endPoint y: 213, distance: 6.0
click at [376, 213] on button "OK" at bounding box center [376, 213] width 51 height 26
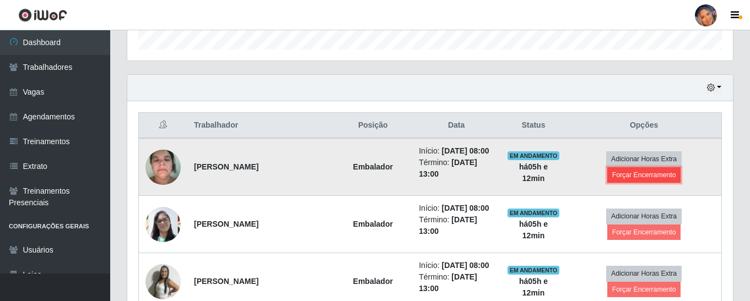
click at [629, 177] on button "Forçar Encerramento" at bounding box center [644, 174] width 74 height 15
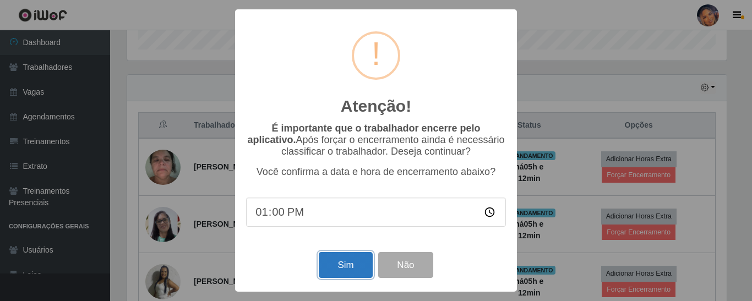
click at [351, 271] on button "Sim" at bounding box center [345, 265] width 53 height 26
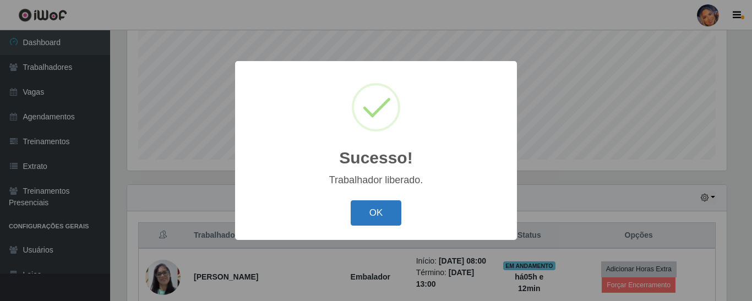
click at [378, 214] on button "OK" at bounding box center [376, 213] width 51 height 26
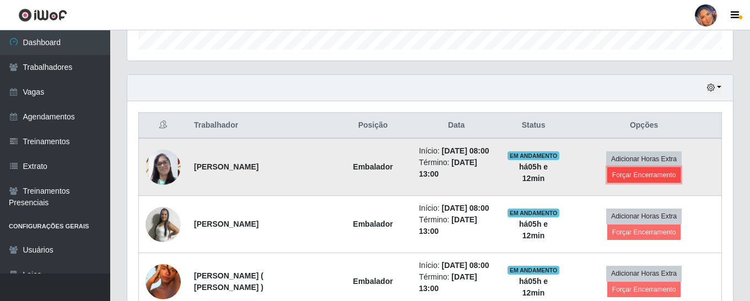
click at [628, 178] on button "Forçar Encerramento" at bounding box center [644, 174] width 74 height 15
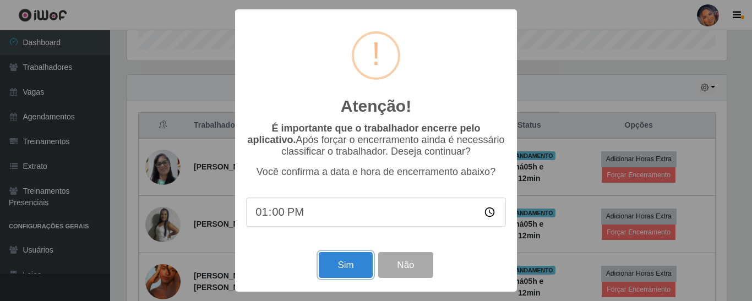
drag, startPoint x: 364, startPoint y: 265, endPoint x: 366, endPoint y: 254, distance: 11.8
click at [363, 265] on button "Sim" at bounding box center [345, 265] width 53 height 26
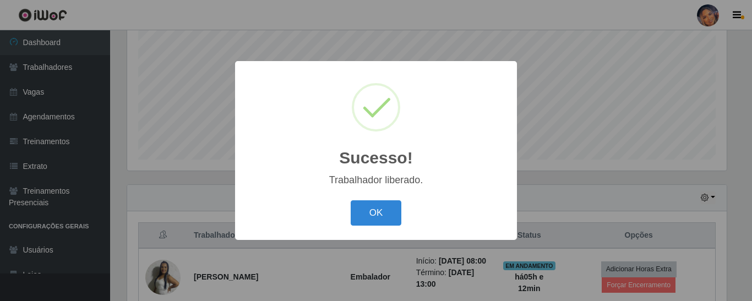
drag, startPoint x: 390, startPoint y: 208, endPoint x: 404, endPoint y: 205, distance: 14.7
click at [391, 208] on button "OK" at bounding box center [376, 213] width 51 height 26
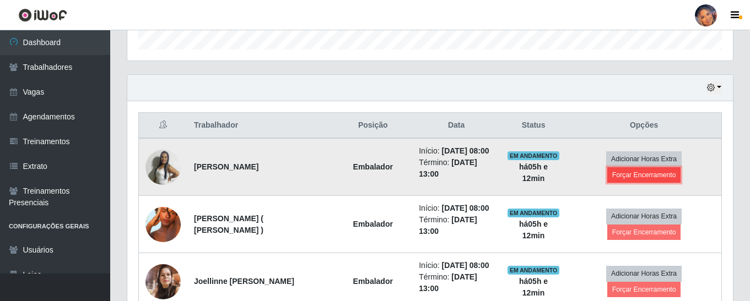
click at [627, 176] on button "Forçar Encerramento" at bounding box center [644, 174] width 74 height 15
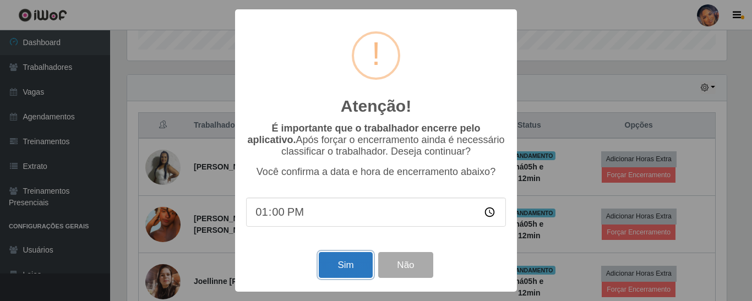
click at [350, 267] on button "Sim" at bounding box center [345, 265] width 53 height 26
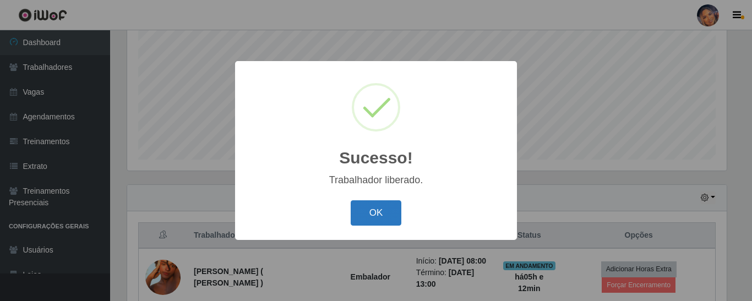
click at [375, 202] on button "OK" at bounding box center [376, 213] width 51 height 26
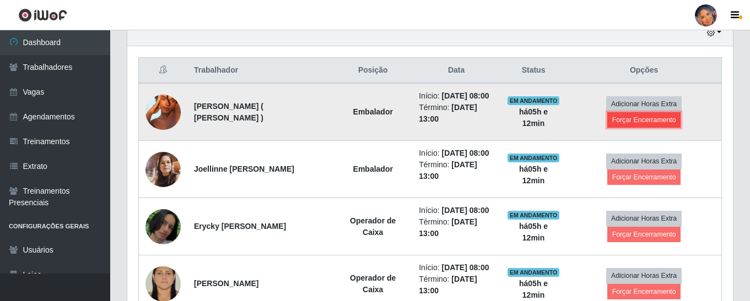
click at [627, 123] on button "Forçar Encerramento" at bounding box center [644, 119] width 74 height 15
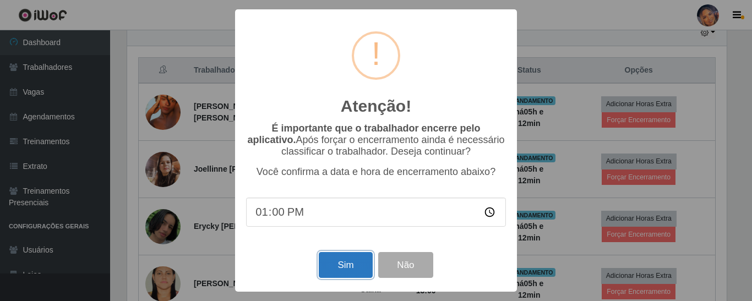
drag, startPoint x: 351, startPoint y: 269, endPoint x: 352, endPoint y: 263, distance: 6.6
click at [350, 267] on button "Sim" at bounding box center [345, 265] width 53 height 26
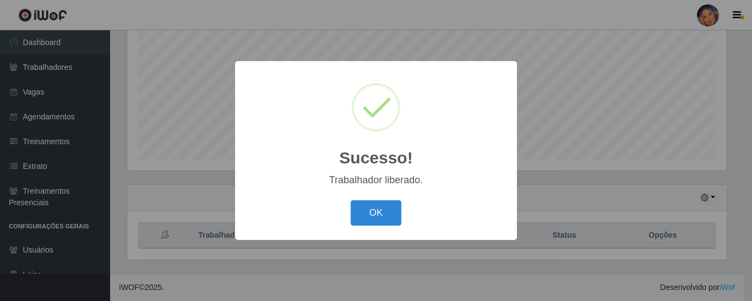
drag, startPoint x: 357, startPoint y: 215, endPoint x: 382, endPoint y: 200, distance: 29.7
click at [357, 215] on button "OK" at bounding box center [376, 213] width 51 height 26
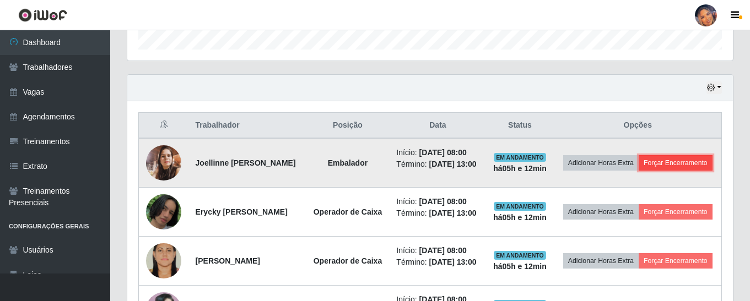
click at [638, 171] on button "Forçar Encerramento" at bounding box center [675, 162] width 74 height 15
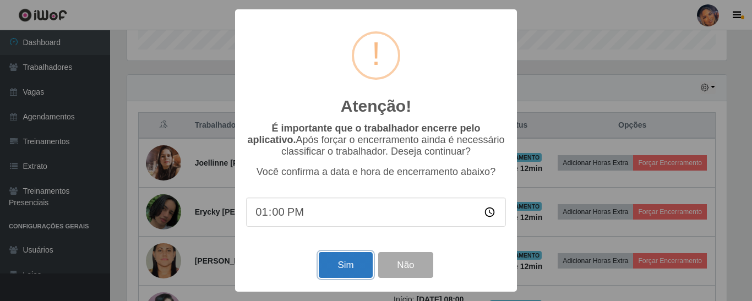
click at [337, 263] on button "Sim" at bounding box center [345, 265] width 53 height 26
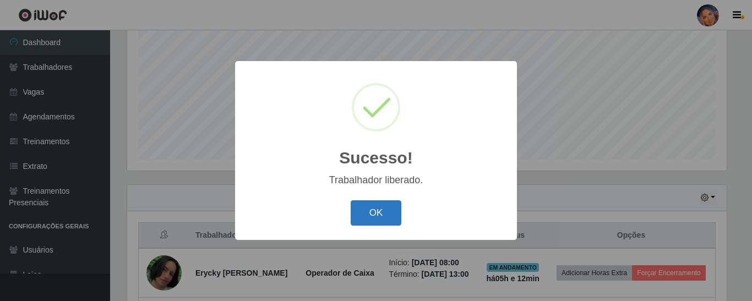
click at [378, 209] on button "OK" at bounding box center [376, 213] width 51 height 26
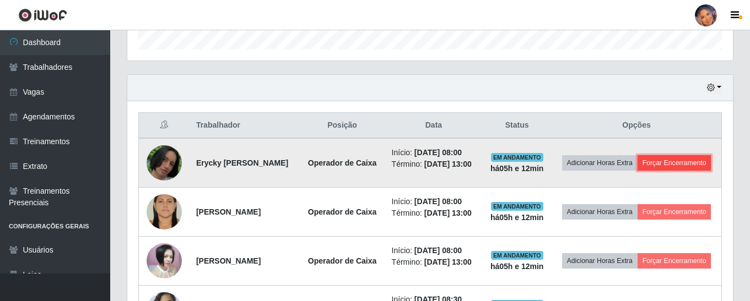
click at [637, 171] on button "Forçar Encerramento" at bounding box center [674, 162] width 74 height 15
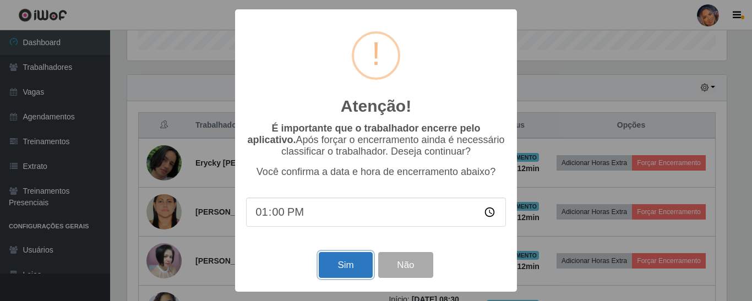
click at [349, 275] on button "Sim" at bounding box center [345, 265] width 53 height 26
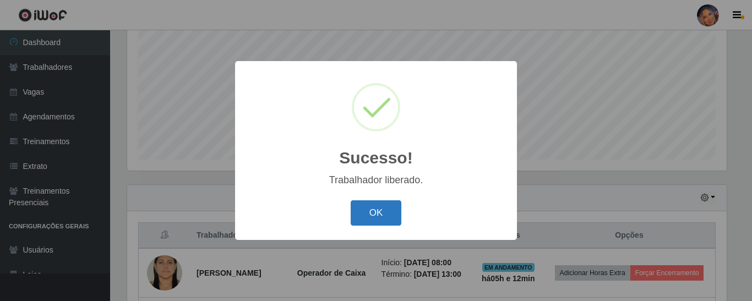
click at [388, 215] on button "OK" at bounding box center [376, 213] width 51 height 26
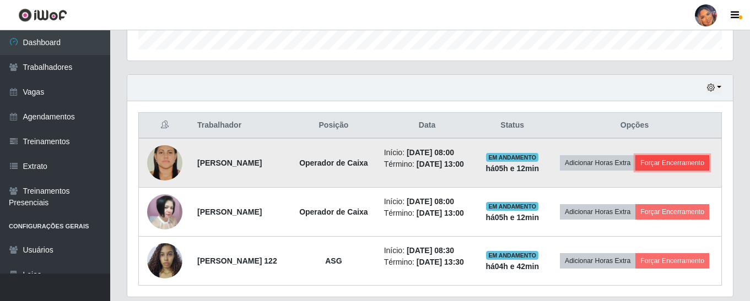
click at [648, 171] on button "Forçar Encerramento" at bounding box center [672, 162] width 74 height 15
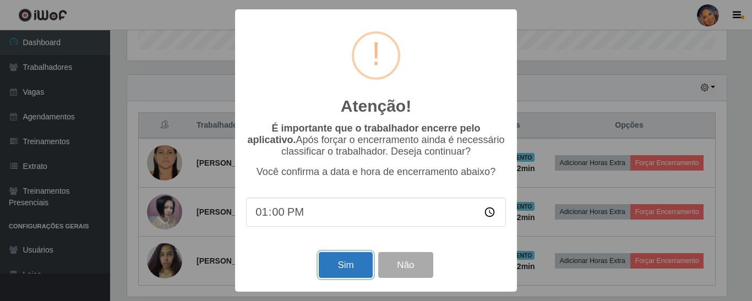
click at [344, 266] on button "Sim" at bounding box center [345, 265] width 53 height 26
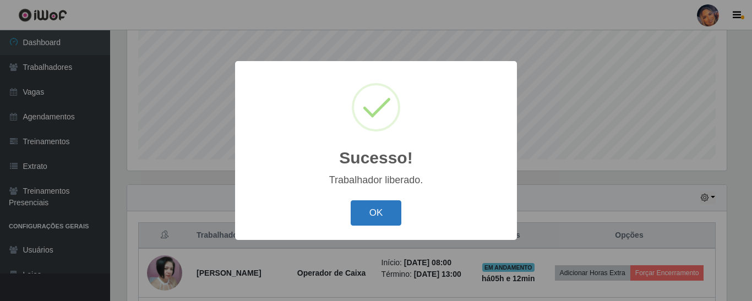
click at [371, 211] on button "OK" at bounding box center [376, 213] width 51 height 26
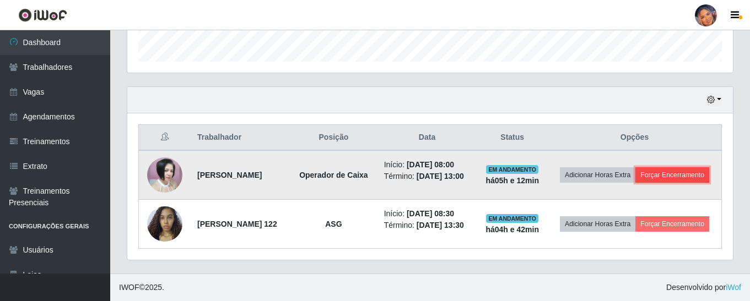
click at [639, 178] on button "Forçar Encerramento" at bounding box center [672, 174] width 74 height 15
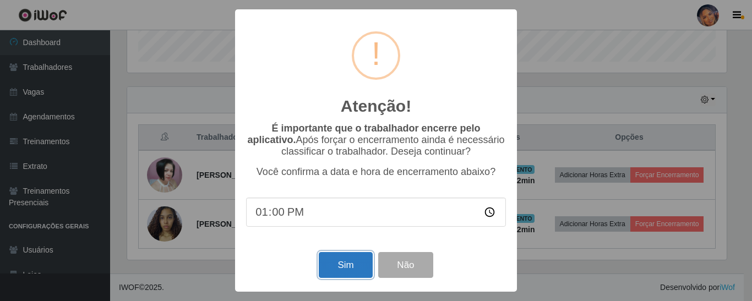
click at [341, 273] on button "Sim" at bounding box center [345, 265] width 53 height 26
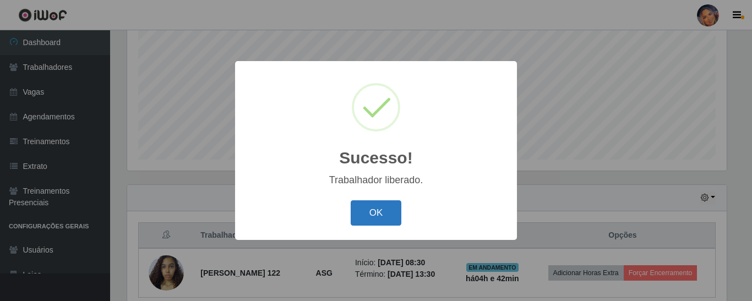
click at [362, 219] on button "OK" at bounding box center [376, 213] width 51 height 26
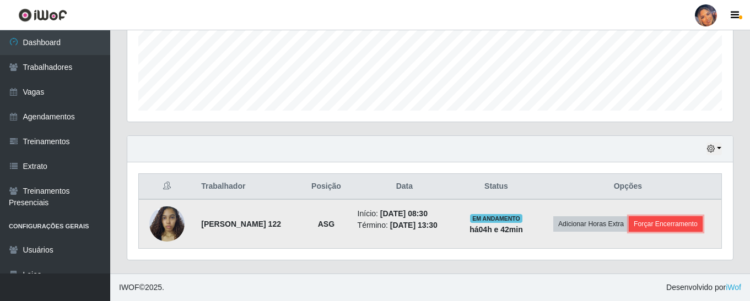
click at [672, 222] on button "Forçar Encerramento" at bounding box center [665, 223] width 74 height 15
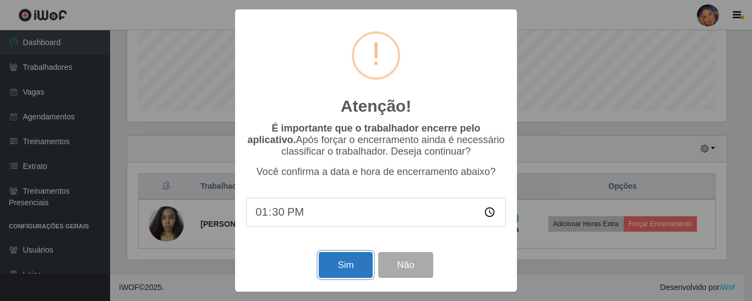
click at [337, 271] on button "Sim" at bounding box center [345, 265] width 53 height 26
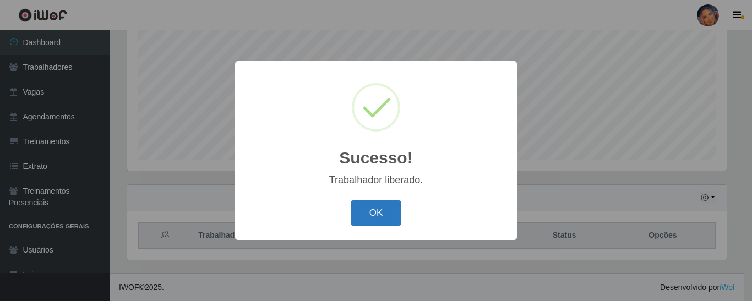
click at [378, 216] on button "OK" at bounding box center [376, 213] width 51 height 26
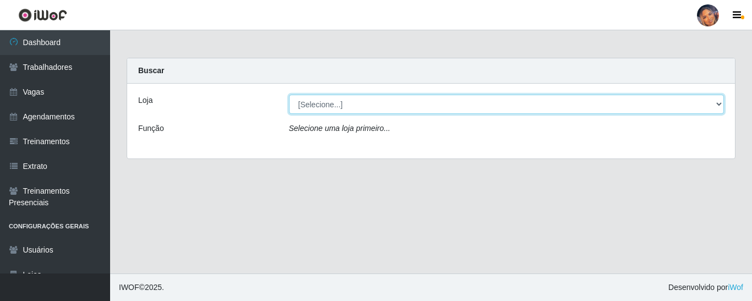
drag, startPoint x: 375, startPoint y: 99, endPoint x: 375, endPoint y: 106, distance: 7.7
click at [375, 106] on select "[Selecione...] Supermercado Preço Bom" at bounding box center [507, 104] width 436 height 19
select select "169"
click at [289, 95] on select "[Selecione...] Supermercado Preço Bom" at bounding box center [507, 104] width 436 height 19
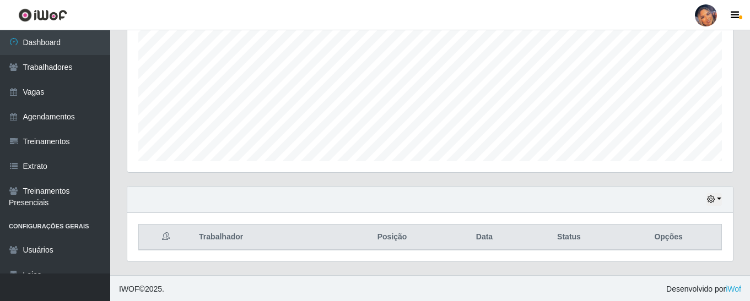
scroll to position [234, 0]
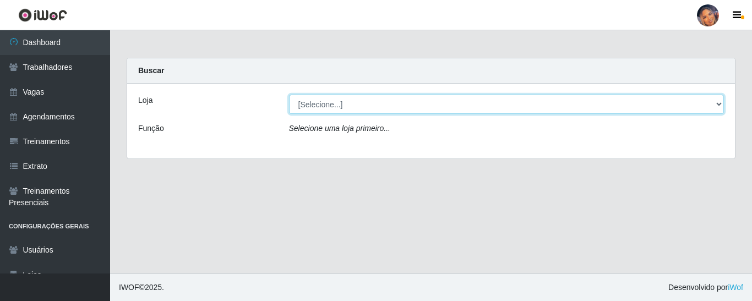
click at [385, 110] on select "[Selecione...] Supermercado Preço Bom" at bounding box center [507, 104] width 436 height 19
select select "169"
click at [289, 95] on select "[Selecione...] Supermercado Preço Bom" at bounding box center [507, 104] width 436 height 19
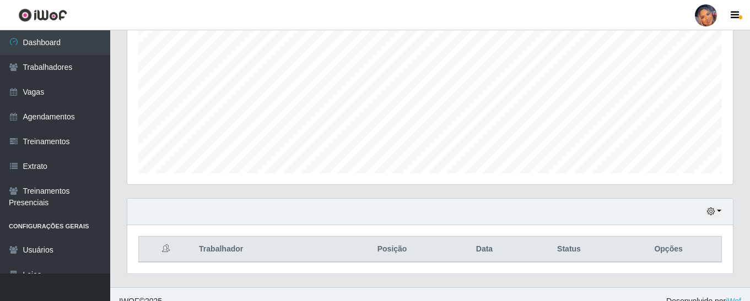
scroll to position [234, 0]
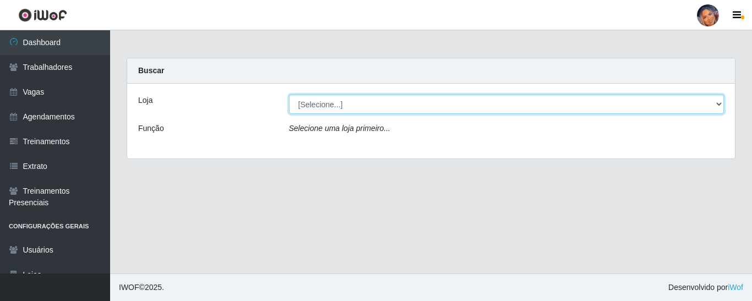
click at [343, 103] on select "[Selecione...] Supermercado Preço Bom" at bounding box center [507, 104] width 436 height 19
select select "169"
click at [289, 95] on select "[Selecione...] Supermercado Preço Bom" at bounding box center [507, 104] width 436 height 19
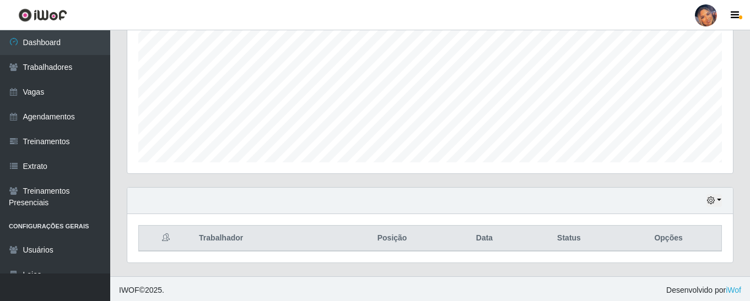
scroll to position [234, 0]
